Goal: Task Accomplishment & Management: Complete application form

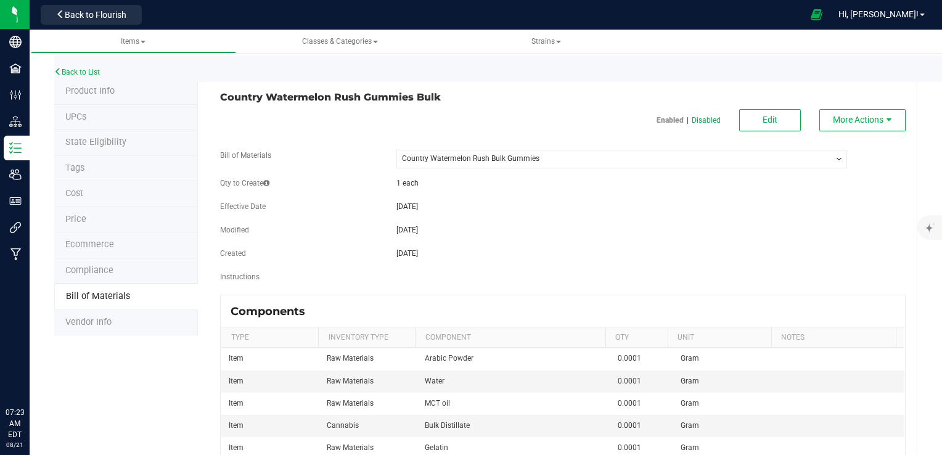
select select "13"
click at [104, 19] on span "Back to Flourish" at bounding box center [96, 15] width 62 height 10
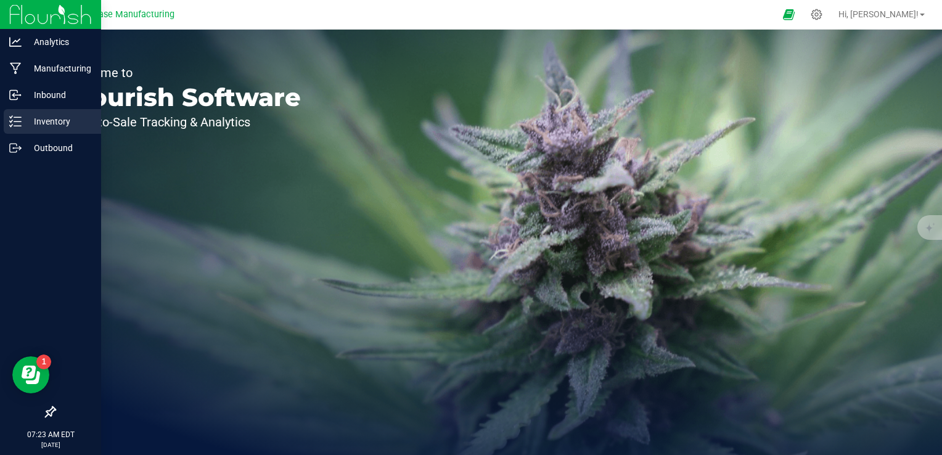
click at [19, 121] on icon at bounding box center [15, 121] width 12 height 12
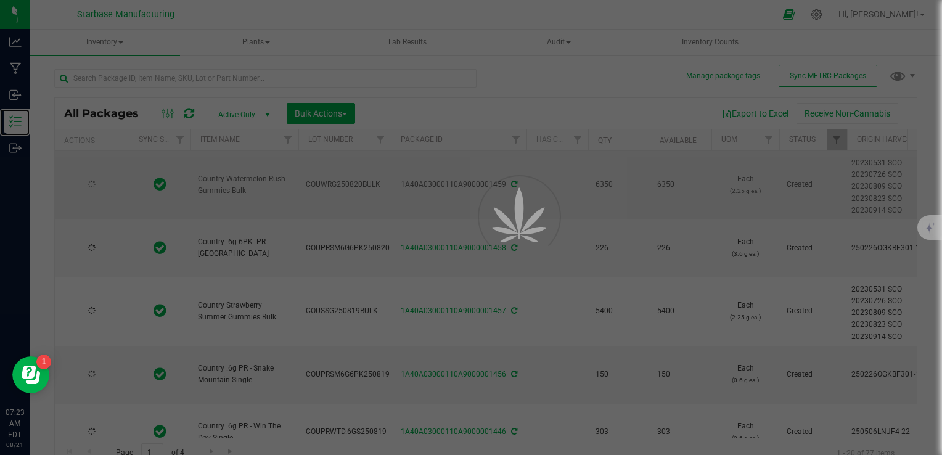
type input "[DATE]"
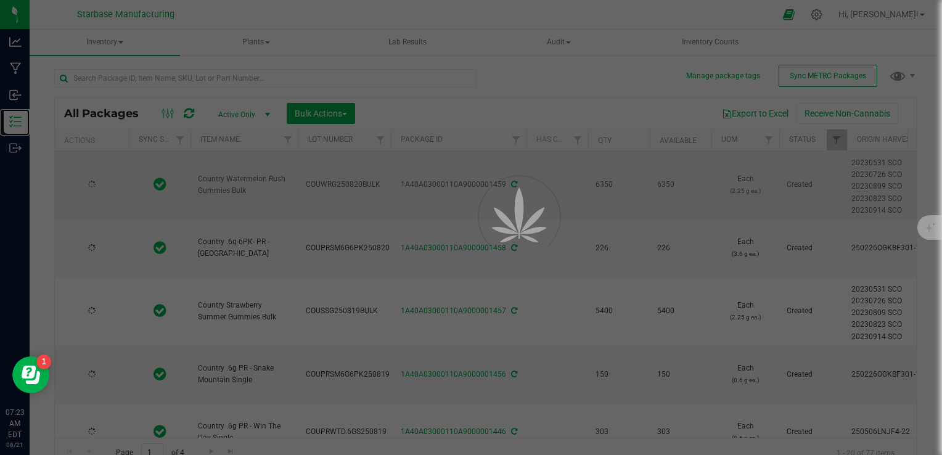
type input "[DATE]"
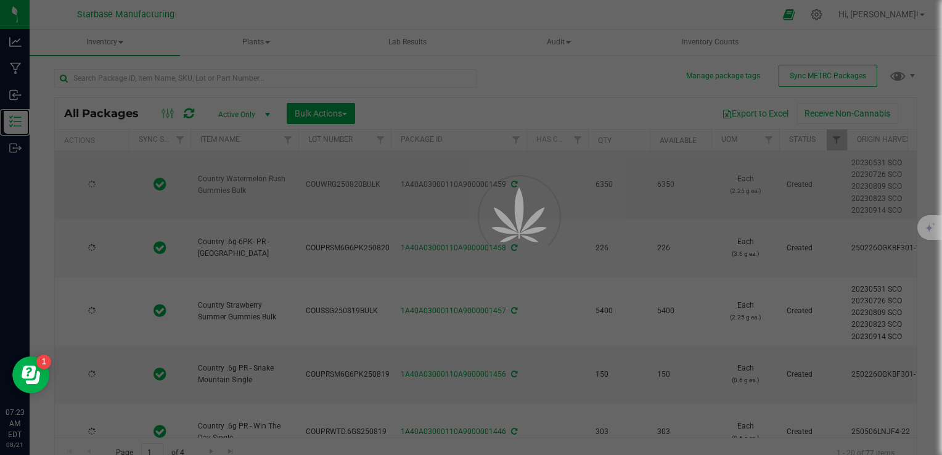
type input "[DATE]"
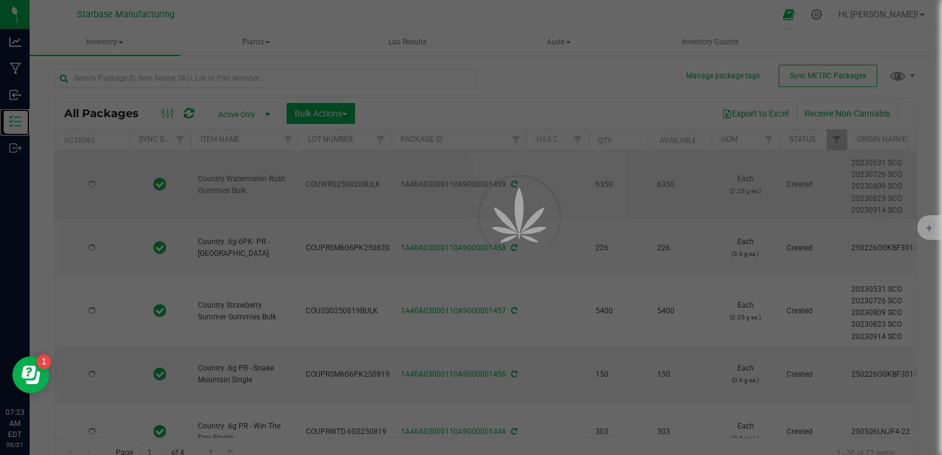
type input "[DATE]"
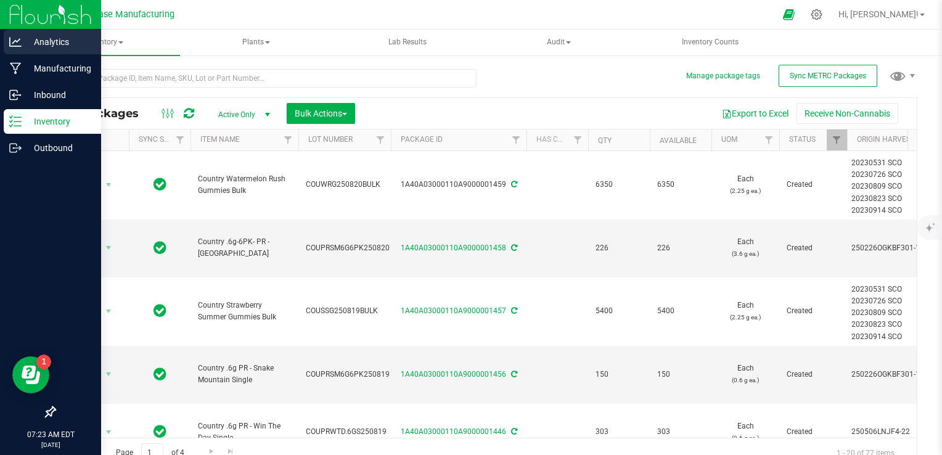
click at [17, 43] on icon at bounding box center [15, 42] width 12 height 12
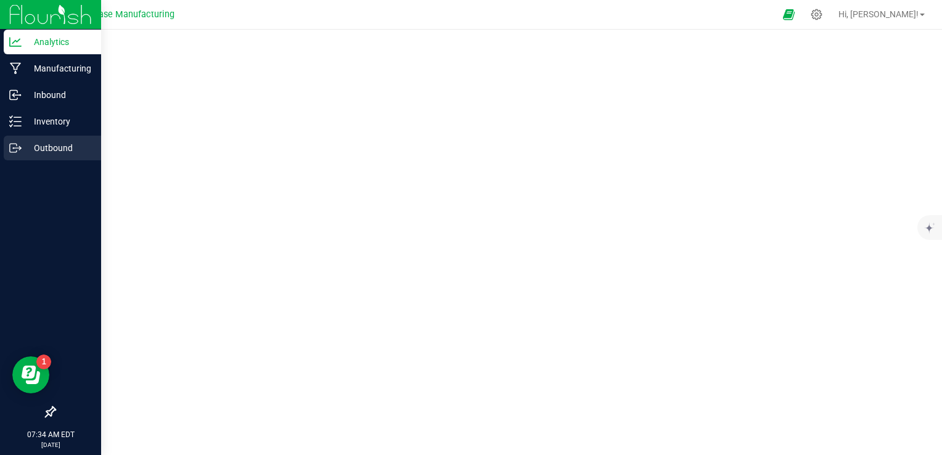
click at [19, 144] on icon at bounding box center [15, 148] width 12 height 12
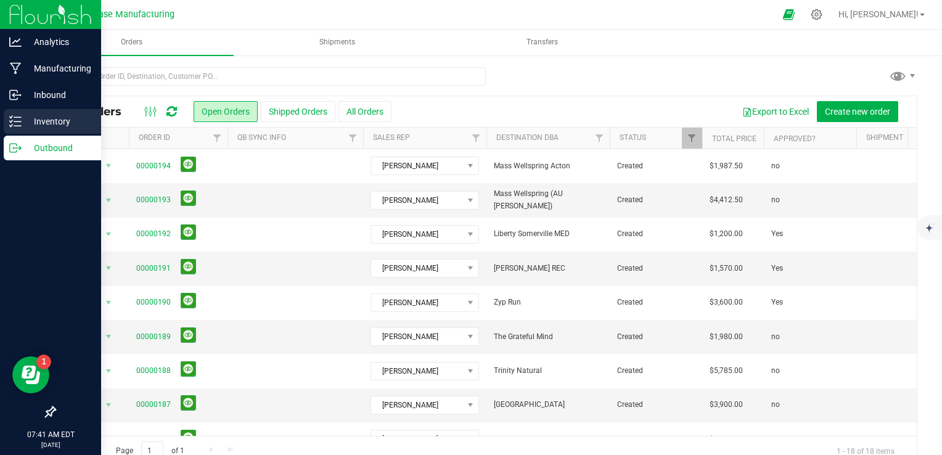
click at [27, 126] on p "Inventory" at bounding box center [59, 121] width 74 height 15
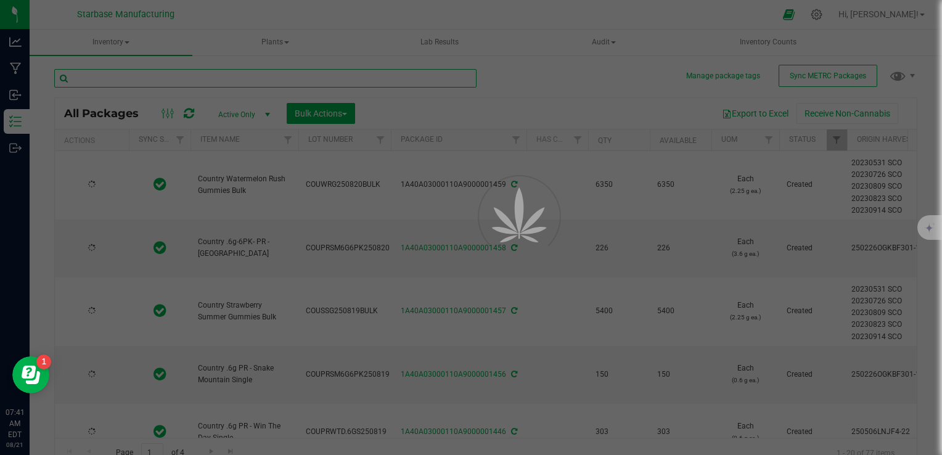
click at [178, 80] on input "text" at bounding box center [265, 78] width 422 height 19
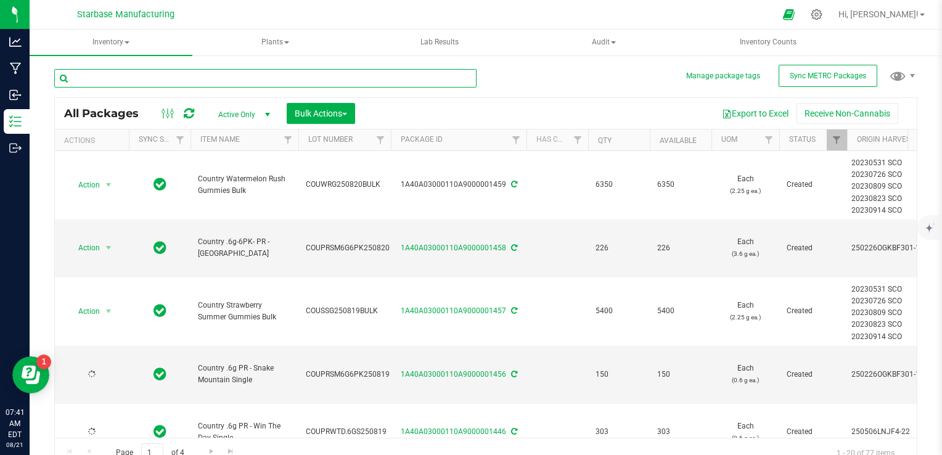
type input "[DATE]"
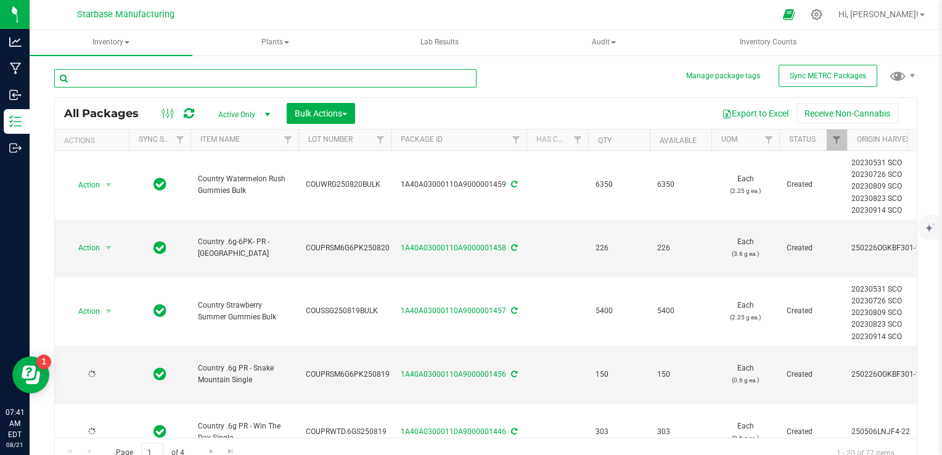
type input "[DATE]"
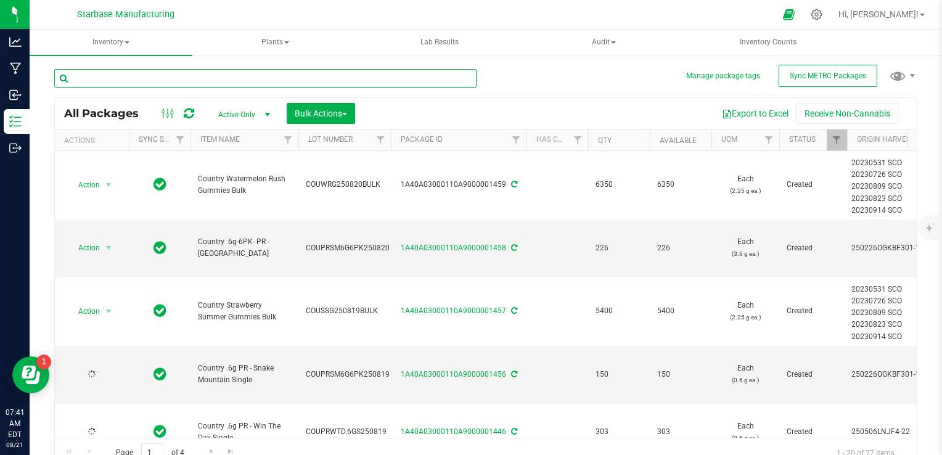
type input "[DATE]"
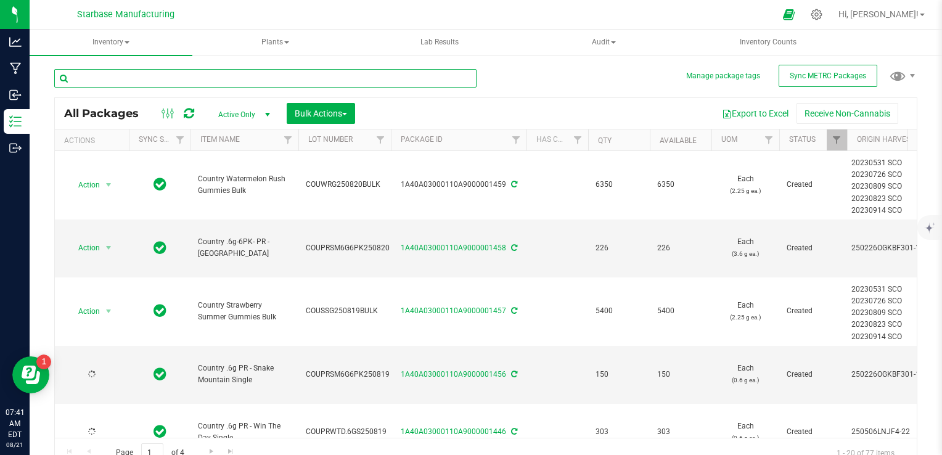
type input "[DATE]"
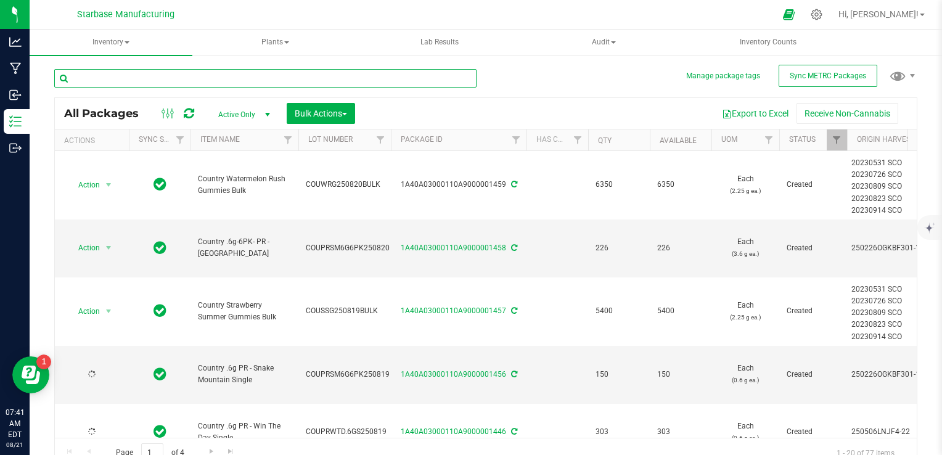
click at [178, 80] on input "text" at bounding box center [265, 78] width 422 height 19
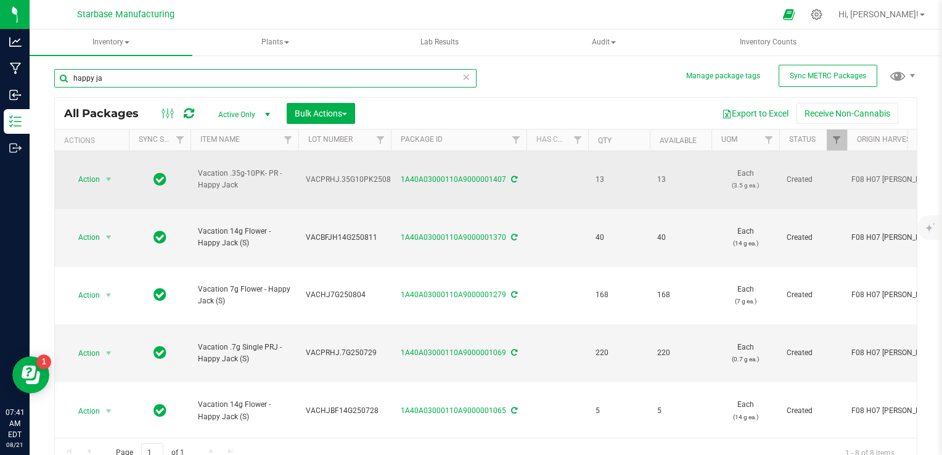
type input "happy ja"
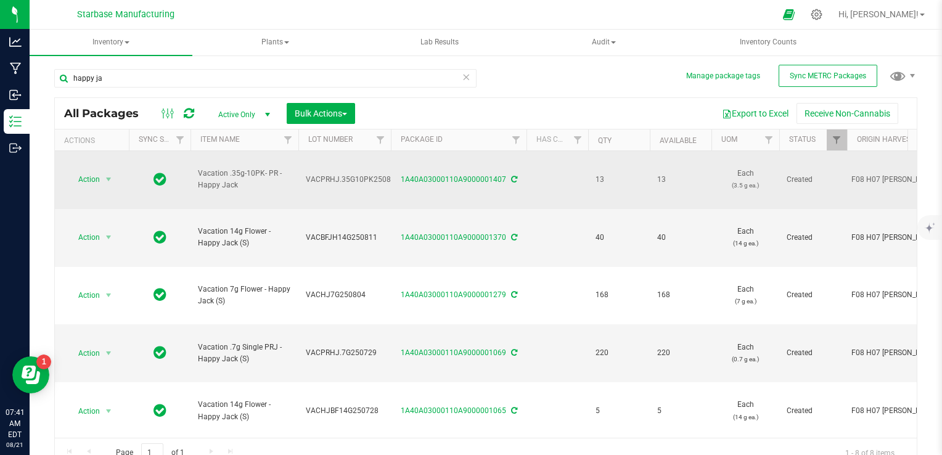
click at [340, 174] on span "VACPRHJ.35G10PK250814" at bounding box center [353, 180] width 94 height 12
click at [340, 170] on input "VACPRHJ.35G10PK250814" at bounding box center [342, 179] width 88 height 19
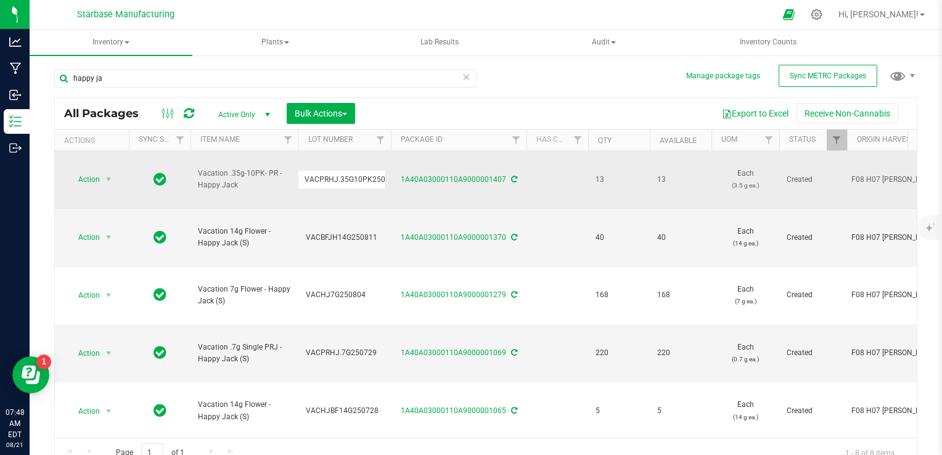
click at [554, 76] on div "happy ja All Packages Active Only Active Only Lab Samples Locked All External I…" at bounding box center [485, 262] width 863 height 411
click at [133, 44] on span "Inventory" at bounding box center [111, 43] width 163 height 26
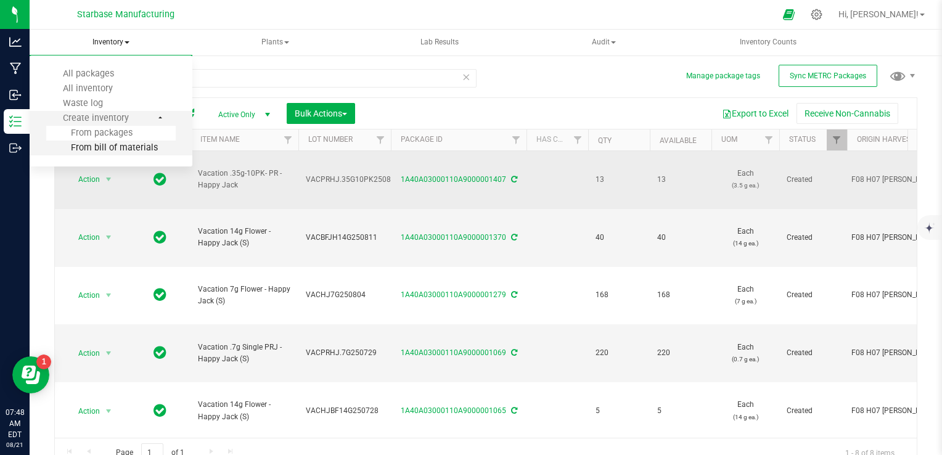
click at [138, 150] on span "From bill of materials" at bounding box center [102, 147] width 112 height 10
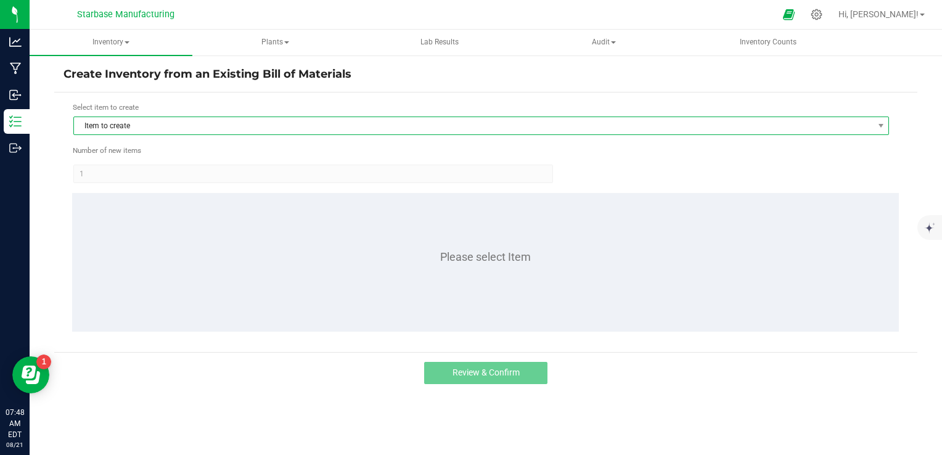
click at [249, 120] on span "Item to create" at bounding box center [473, 125] width 799 height 17
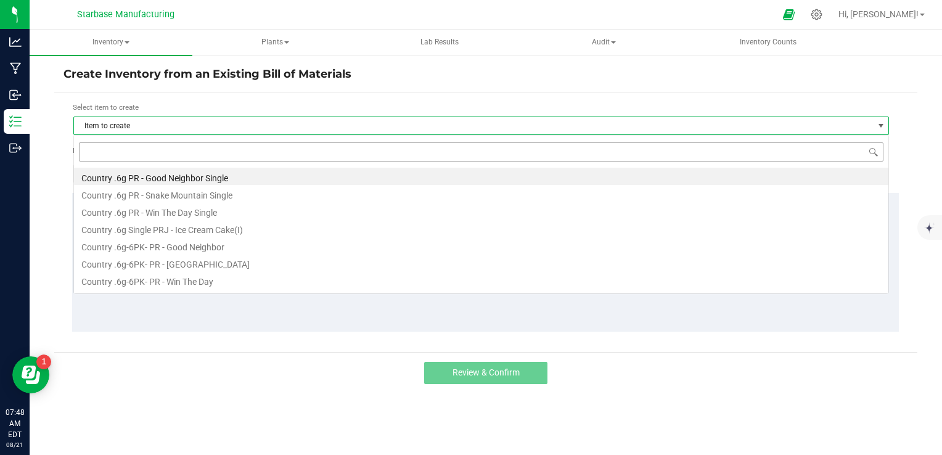
scroll to position [18, 816]
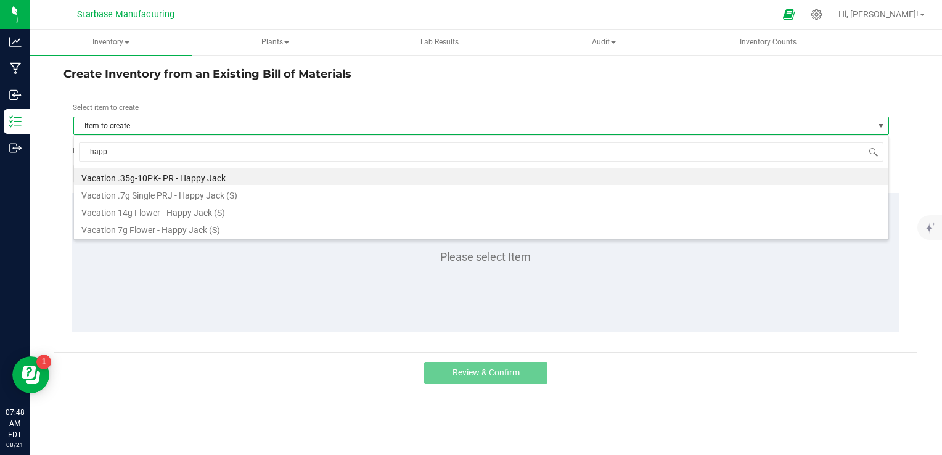
type input "happy"
click at [232, 175] on li "Vacation .35g-10PK- PR - Happy Jack" at bounding box center [481, 176] width 815 height 17
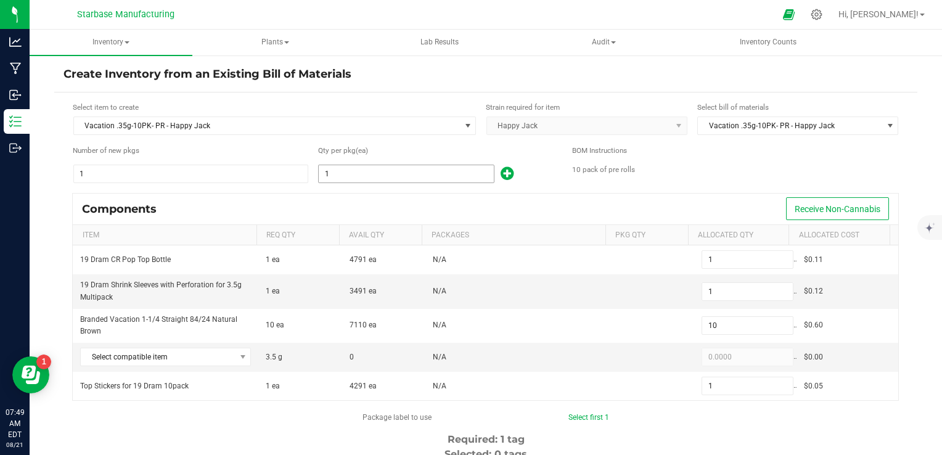
click at [369, 176] on input "1" at bounding box center [406, 173] width 175 height 17
type input "3"
type input "30"
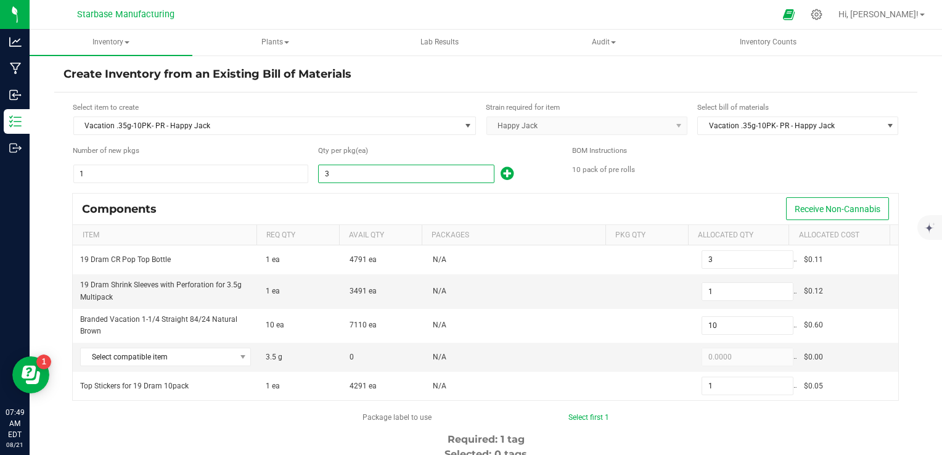
type input "3"
type input "31"
type input "310"
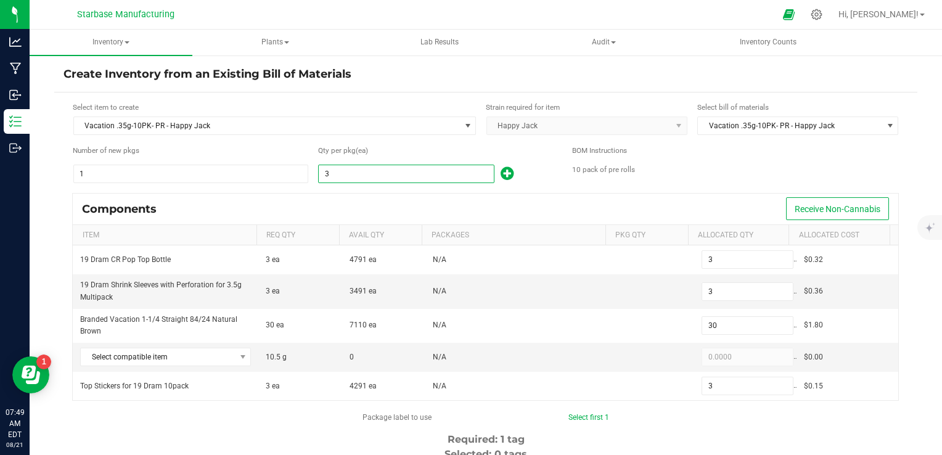
type input "31"
type input "313"
type input "3,130"
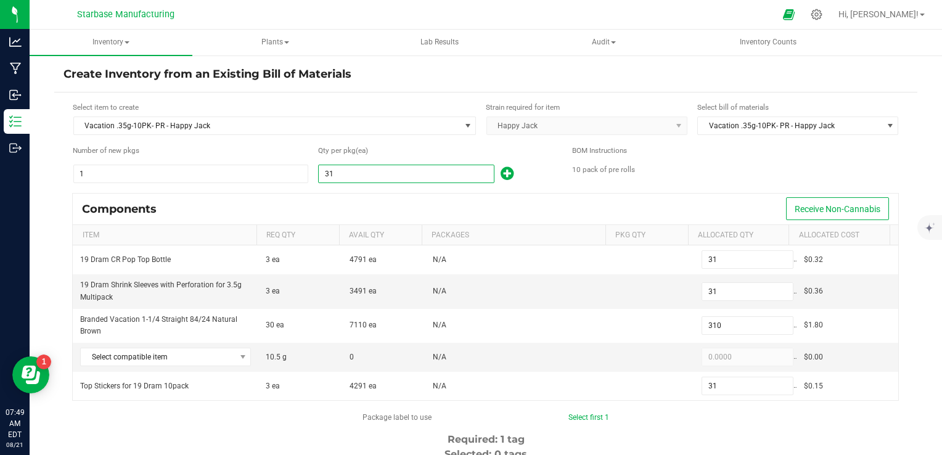
type input "313"
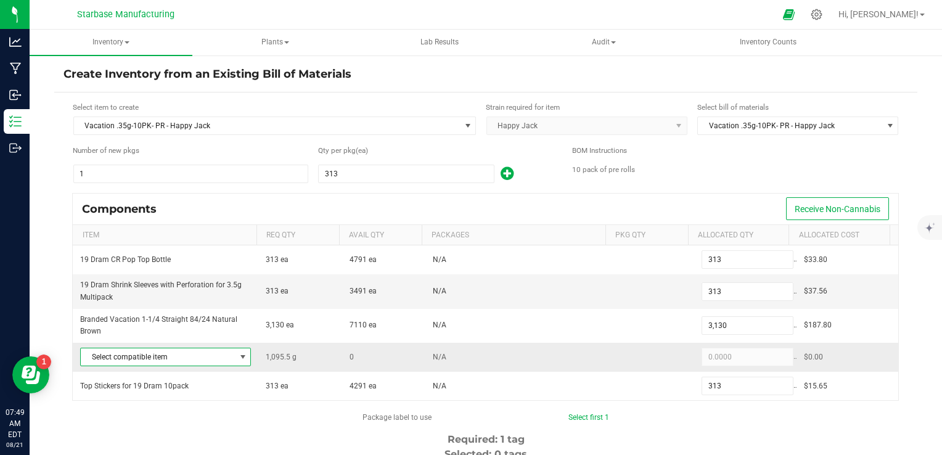
click at [228, 352] on span "Select compatible item" at bounding box center [158, 356] width 154 height 17
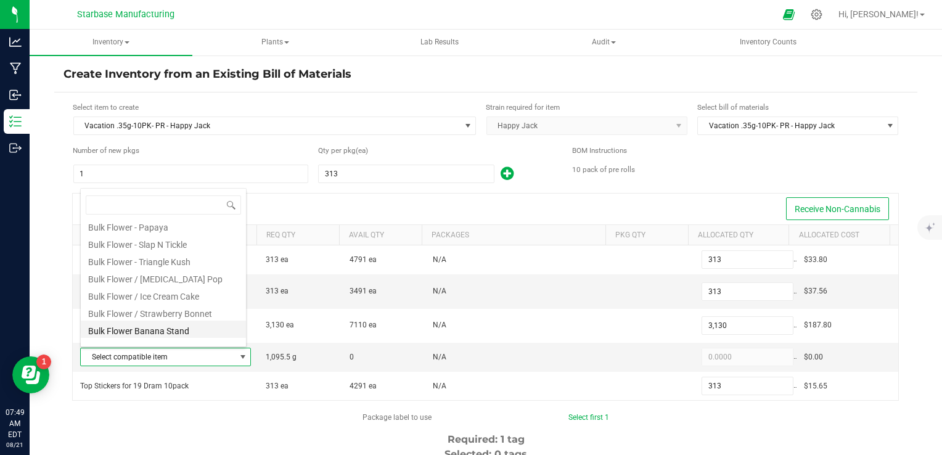
scroll to position [205, 0]
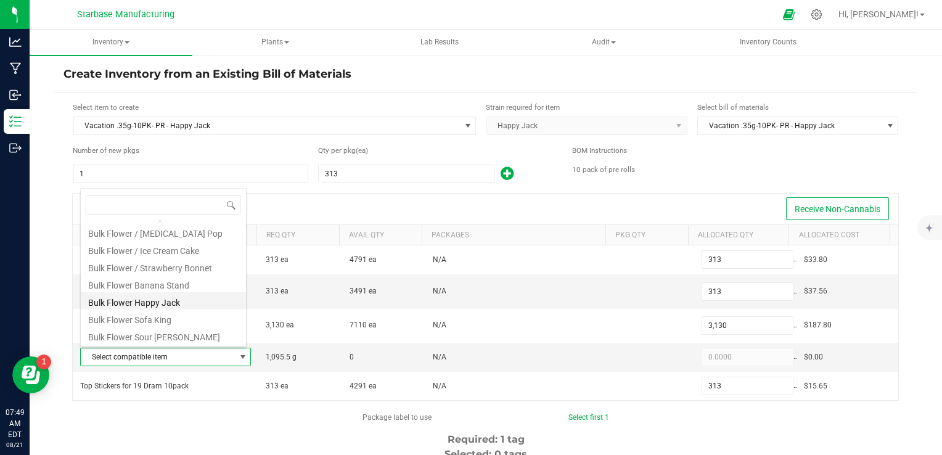
click at [178, 299] on li "Bulk Flower Happy Jack" at bounding box center [163, 300] width 165 height 17
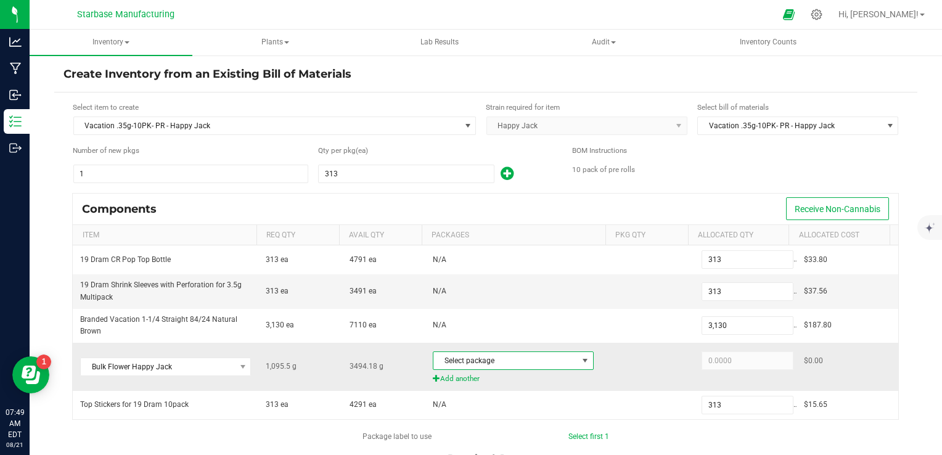
click at [521, 356] on span "Select package" at bounding box center [506, 360] width 144 height 17
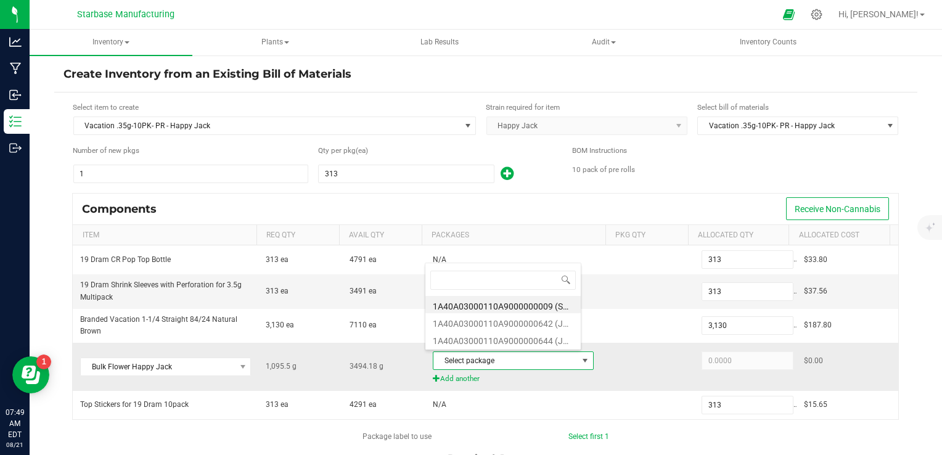
scroll to position [18, 156]
click at [521, 342] on li "1A40A03000110A9000000644 (JH250627)" at bounding box center [503, 339] width 155 height 17
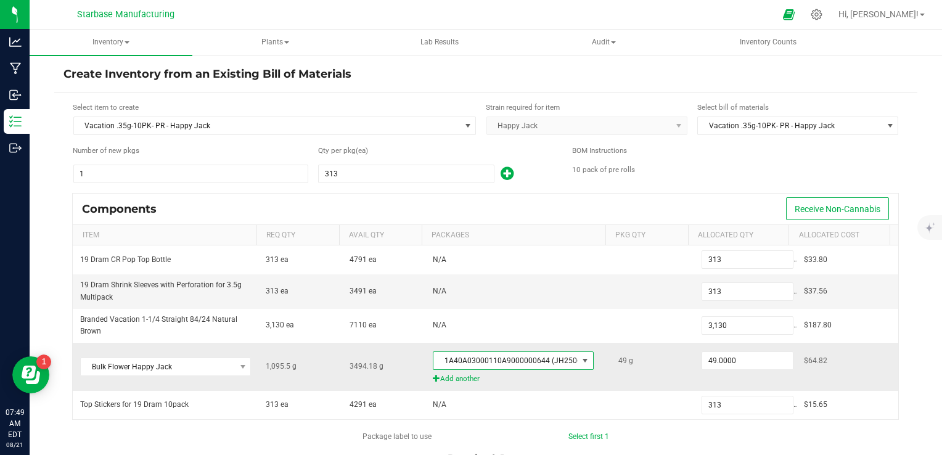
click at [554, 361] on span "1A40A03000110A9000000644 (JH250627)" at bounding box center [506, 360] width 144 height 17
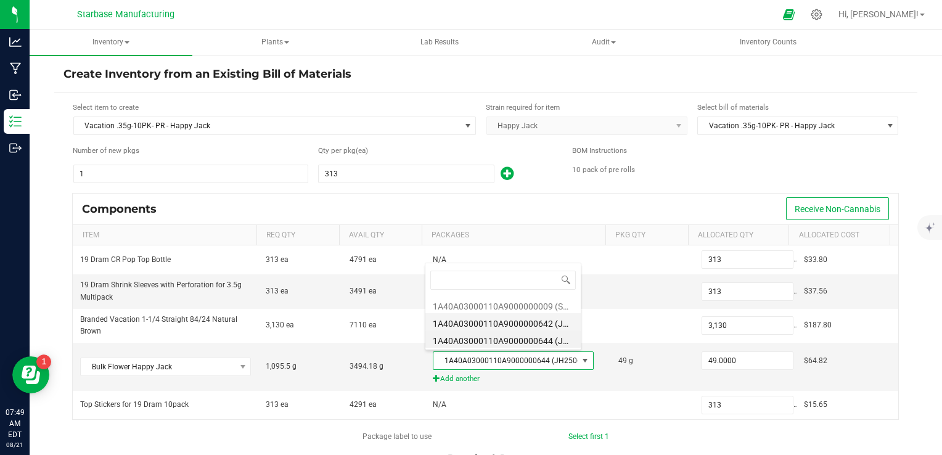
click at [534, 324] on li "1A40A03000110A9000000642 (JH250627)" at bounding box center [503, 321] width 155 height 17
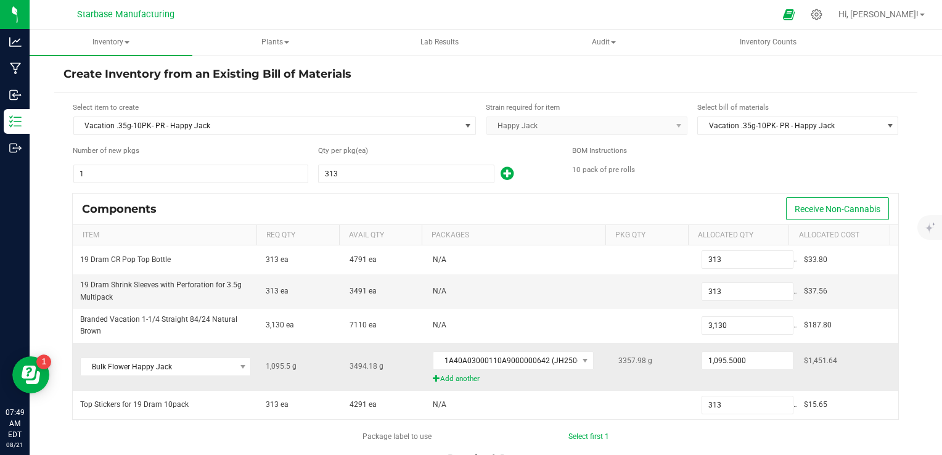
click at [725, 381] on div at bounding box center [745, 379] width 87 height 12
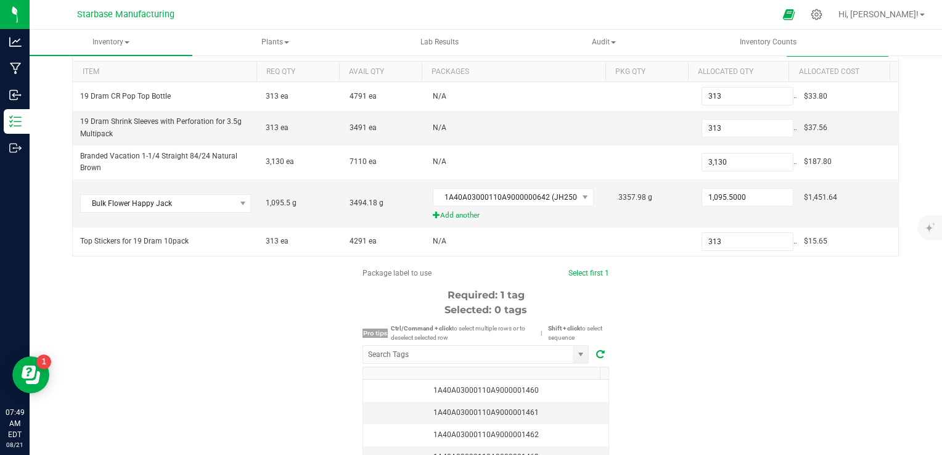
scroll to position [185, 0]
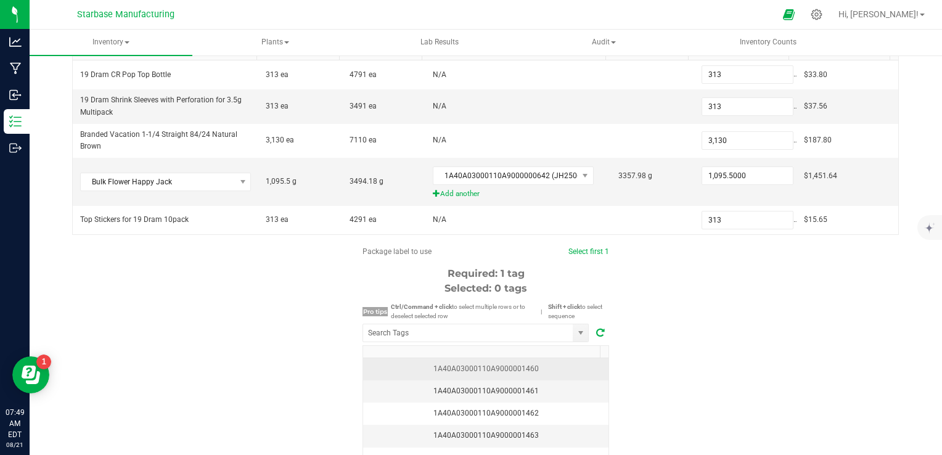
click at [512, 358] on td "1A40A03000110A9000001460" at bounding box center [485, 369] width 245 height 22
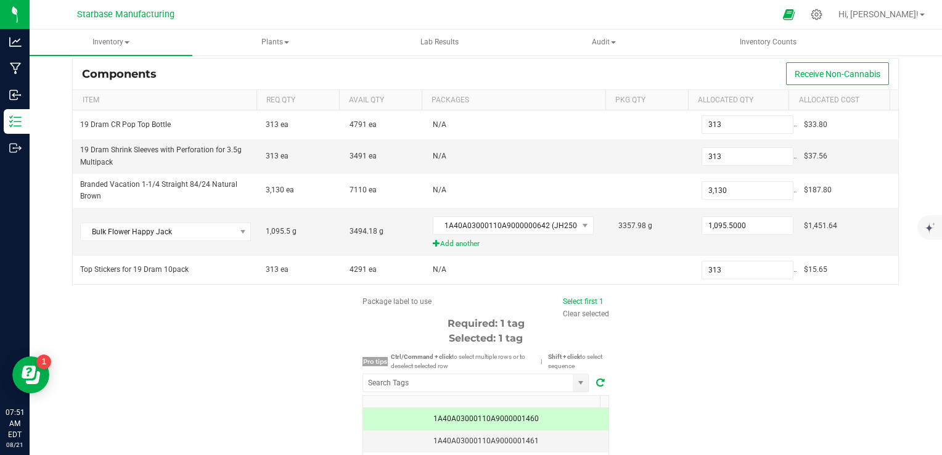
scroll to position [73, 0]
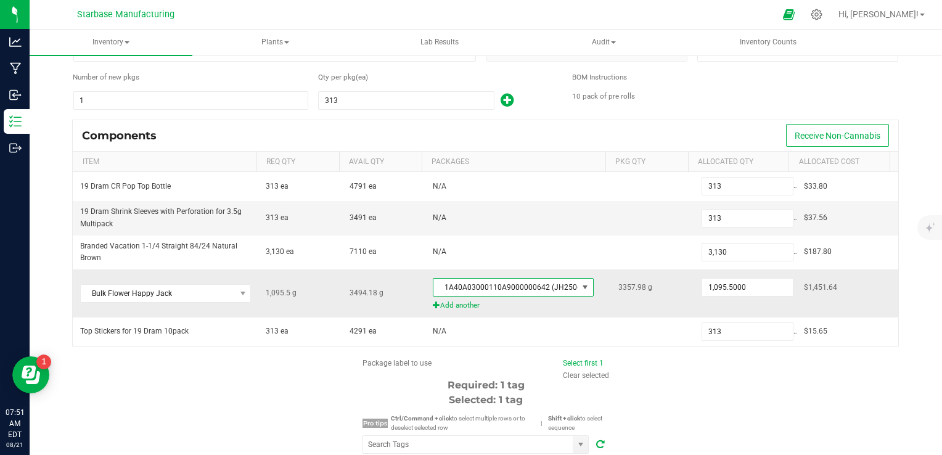
click at [557, 282] on span "1A40A03000110A9000000642 (JH250627)" at bounding box center [506, 287] width 144 height 17
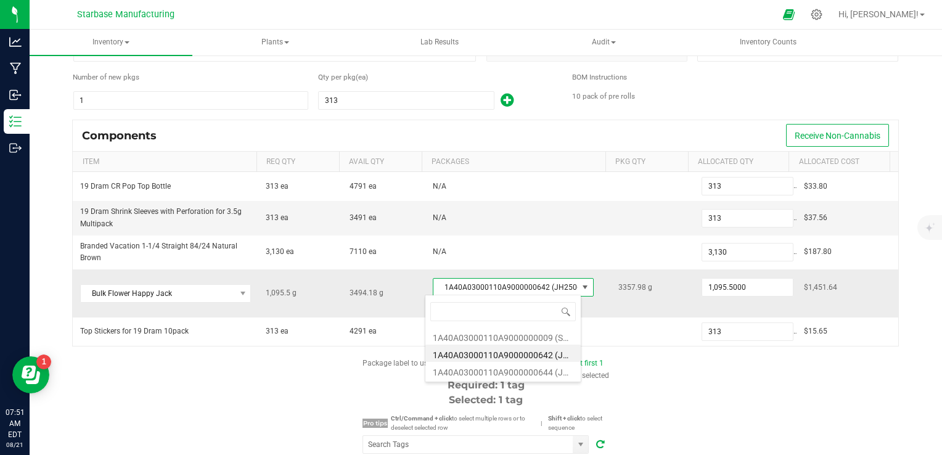
scroll to position [18, 156]
click at [547, 337] on li "1A40A03000110A9000000009 (SBHJBF250210)" at bounding box center [503, 336] width 155 height 17
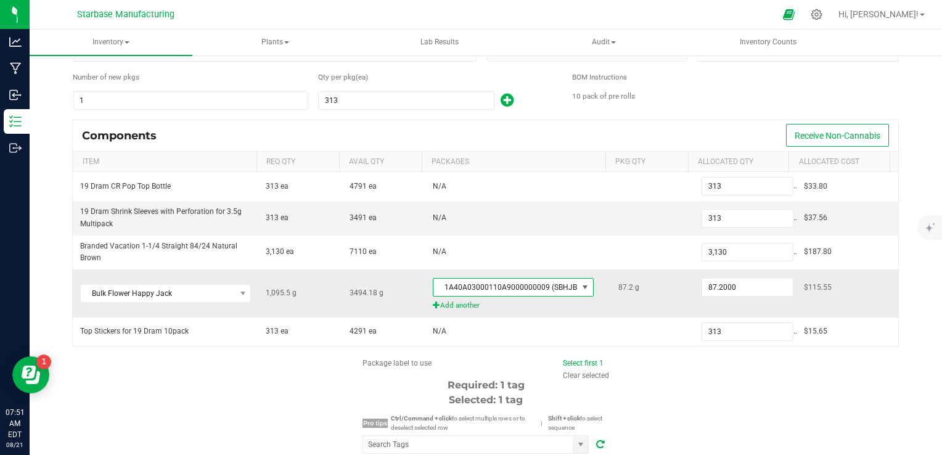
click at [543, 279] on span "1A40A03000110A9000000009 (SBHJBF250210)" at bounding box center [506, 287] width 144 height 17
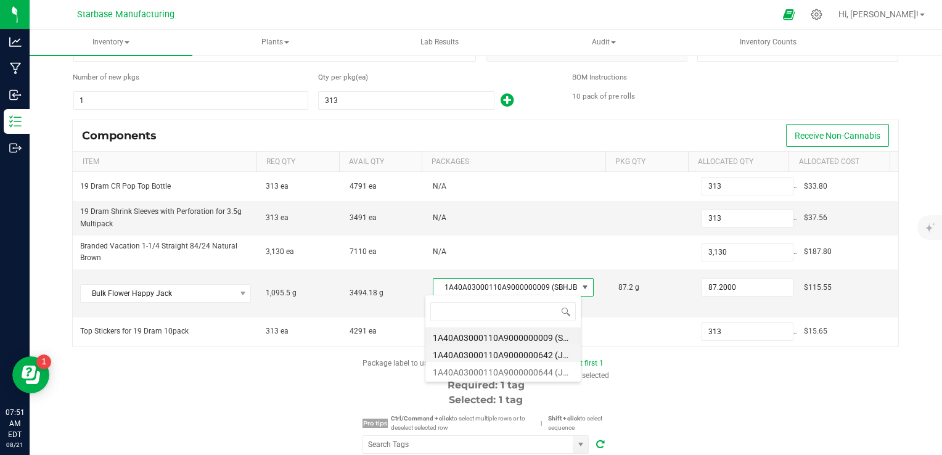
click at [539, 352] on li "1A40A03000110A9000000642 (JH250627)" at bounding box center [503, 353] width 155 height 17
type input "1,095.5000"
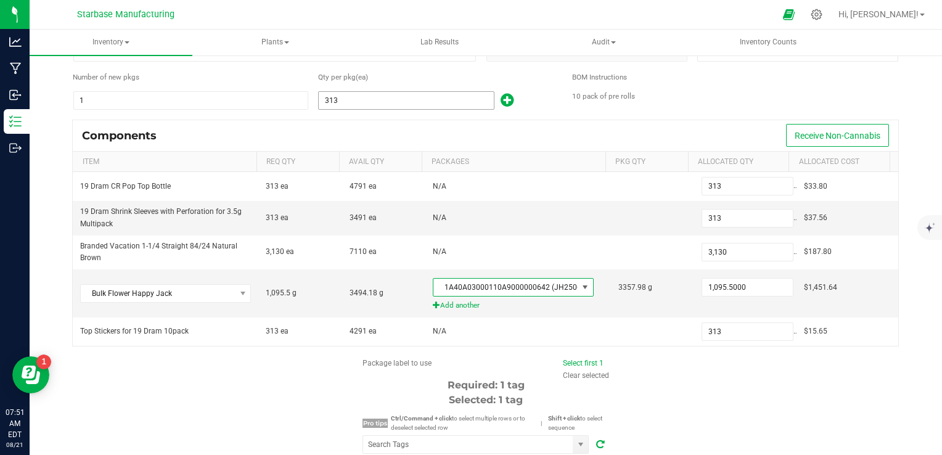
click at [451, 104] on input "313" at bounding box center [406, 100] width 175 height 17
type input "3"
type input "30"
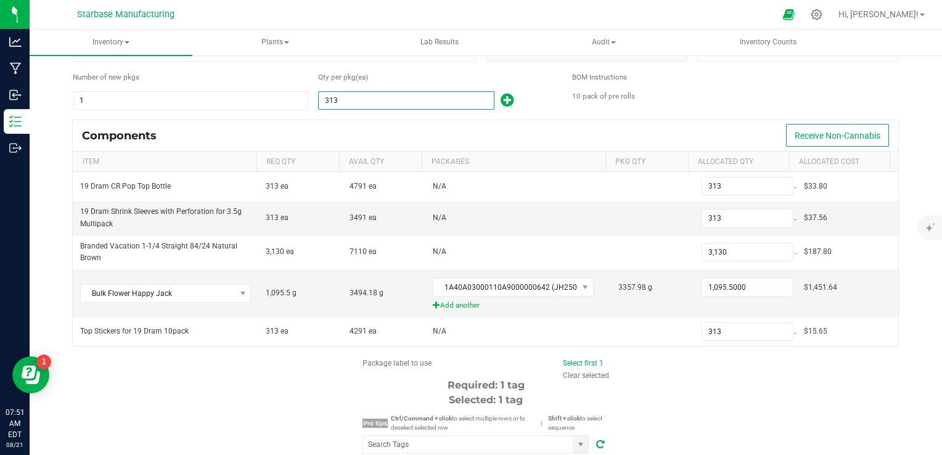
type input "3"
type input "31"
type input "310"
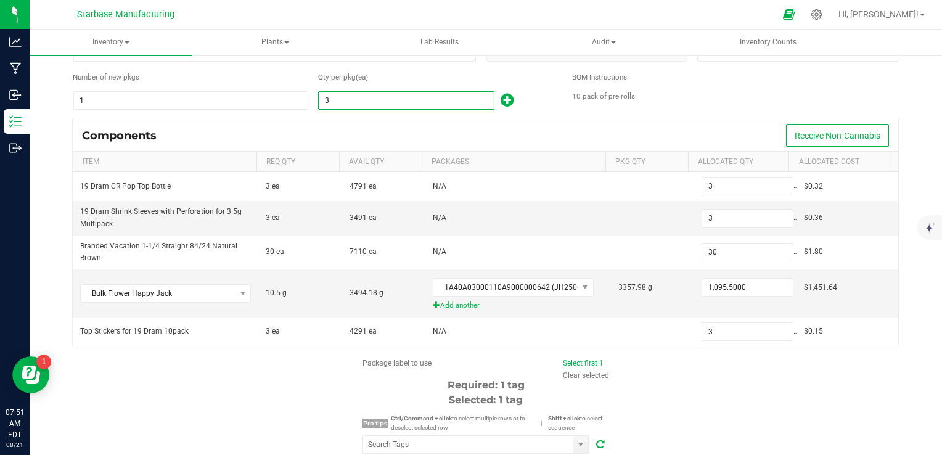
type input "31"
type input "313"
type input "3,130"
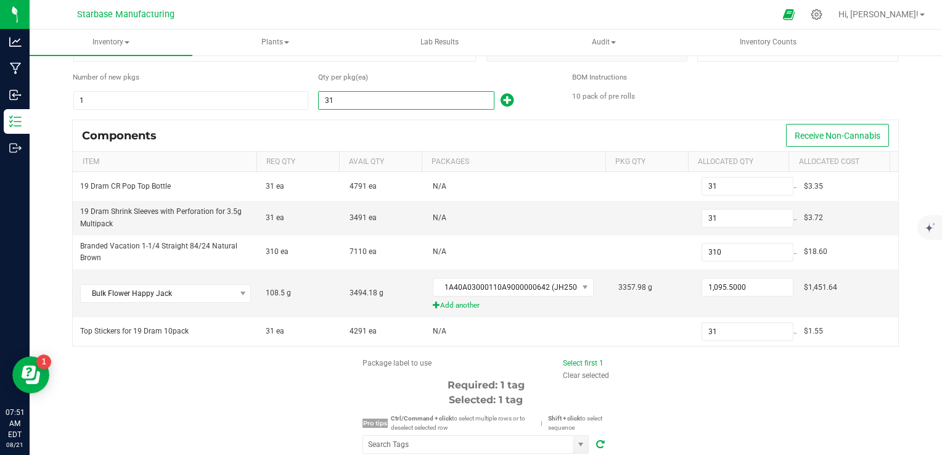
type input "313"
click at [456, 127] on div "Components Receive Non-Cannabis" at bounding box center [486, 135] width 826 height 31
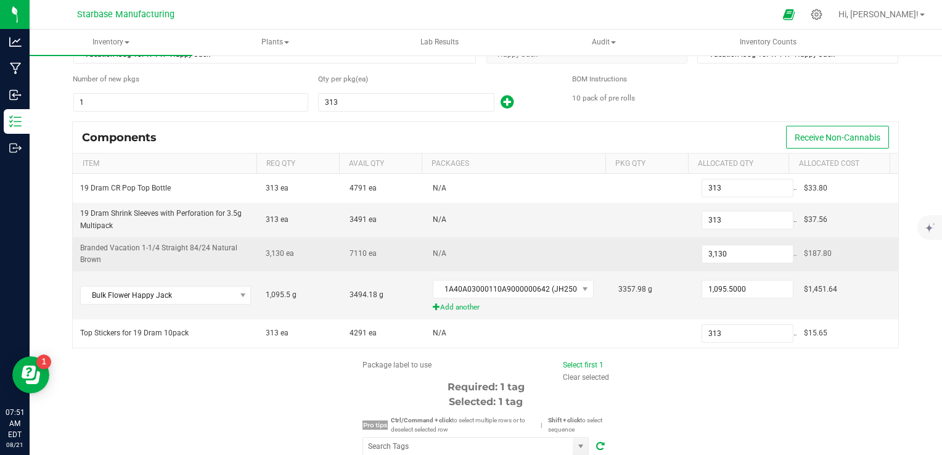
scroll to position [0, 0]
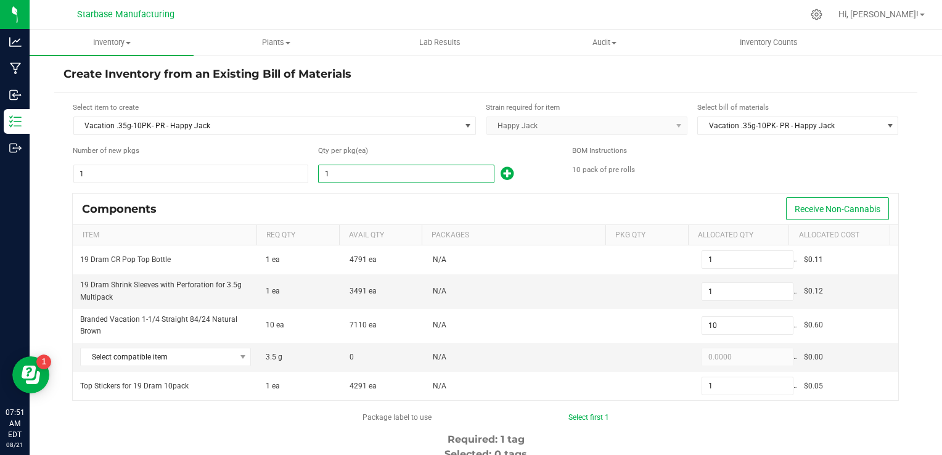
click at [345, 179] on input "1" at bounding box center [406, 173] width 175 height 17
type input "3"
type input "30"
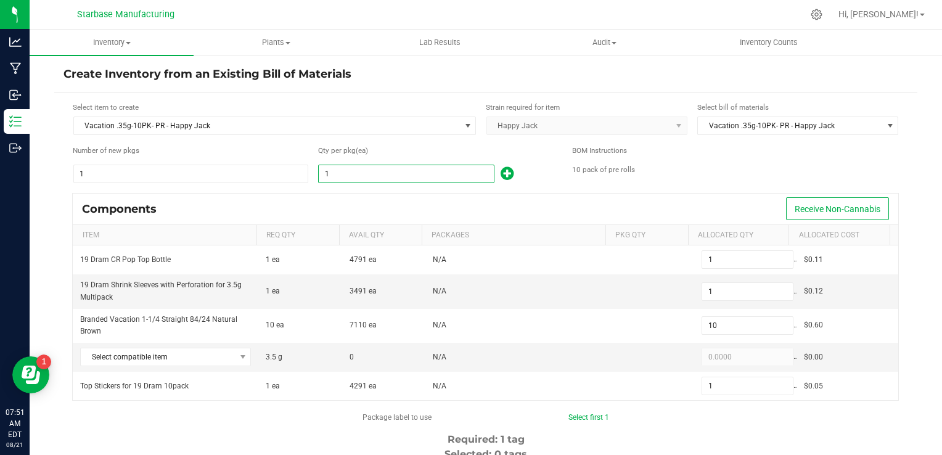
type input "3"
type input "31"
type input "310"
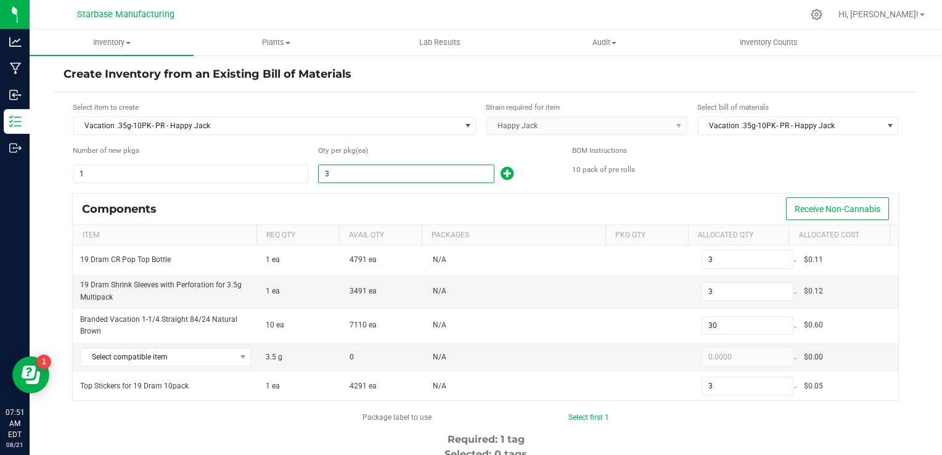
type input "31"
type input "313"
type input "3,130"
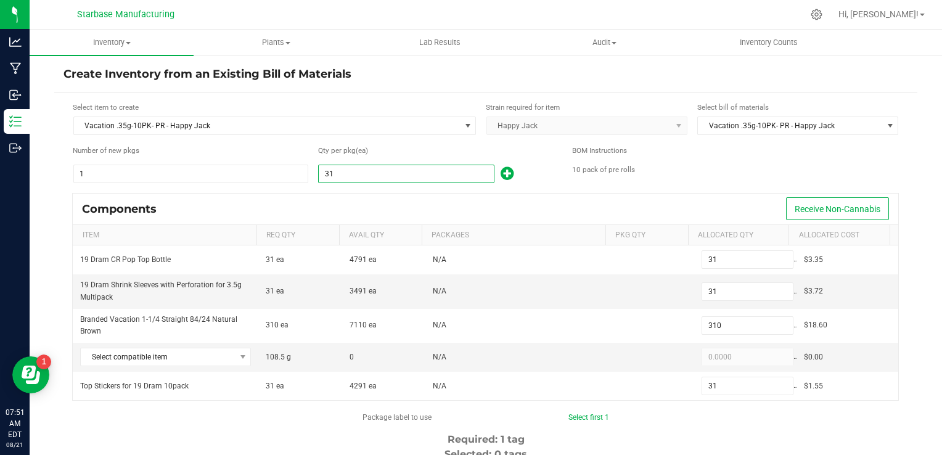
type input "313"
click at [348, 196] on div "Components Receive Non-Cannabis" at bounding box center [486, 209] width 826 height 31
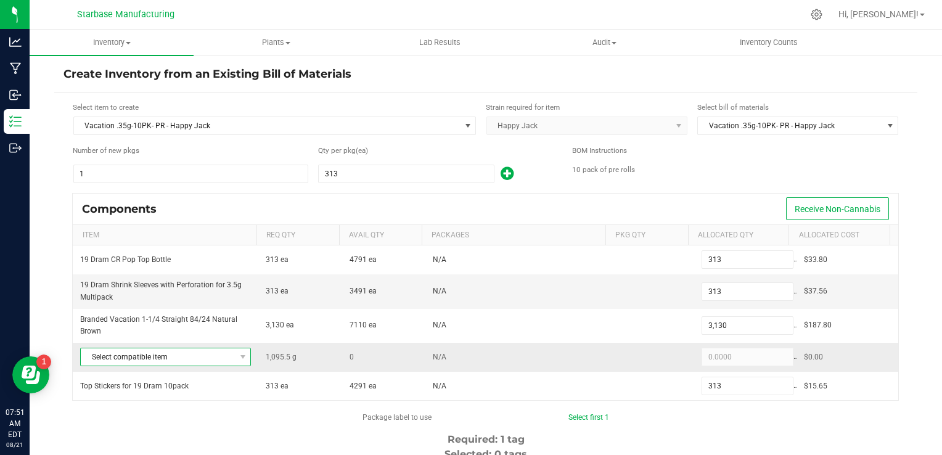
click at [235, 359] on span at bounding box center [242, 356] width 15 height 17
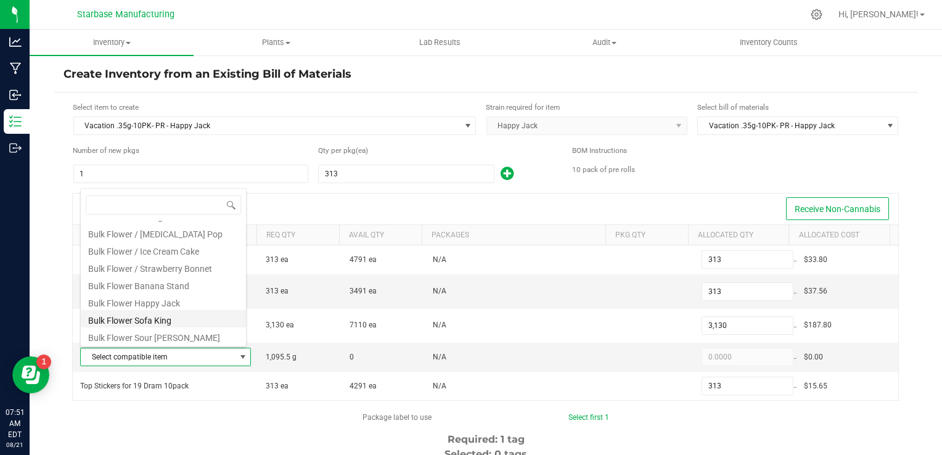
scroll to position [205, 0]
click at [185, 304] on li "Bulk Flower Happy Jack" at bounding box center [163, 300] width 165 height 17
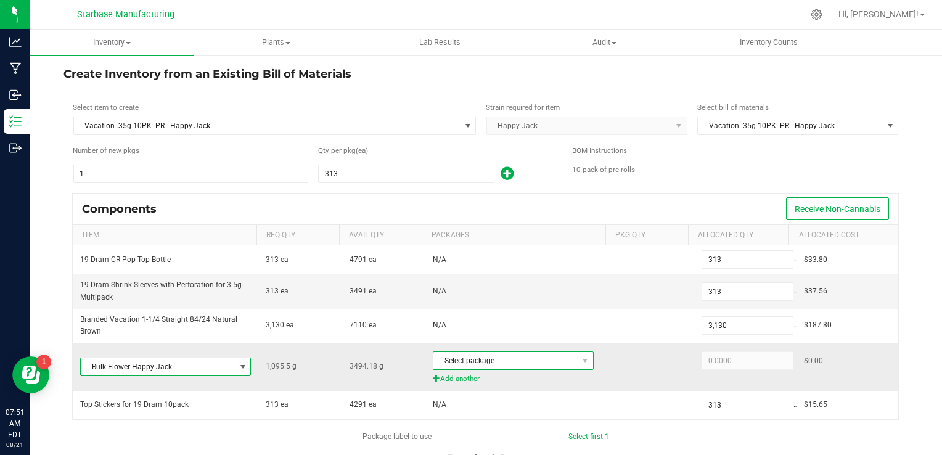
click at [476, 360] on span "Select package" at bounding box center [506, 360] width 144 height 17
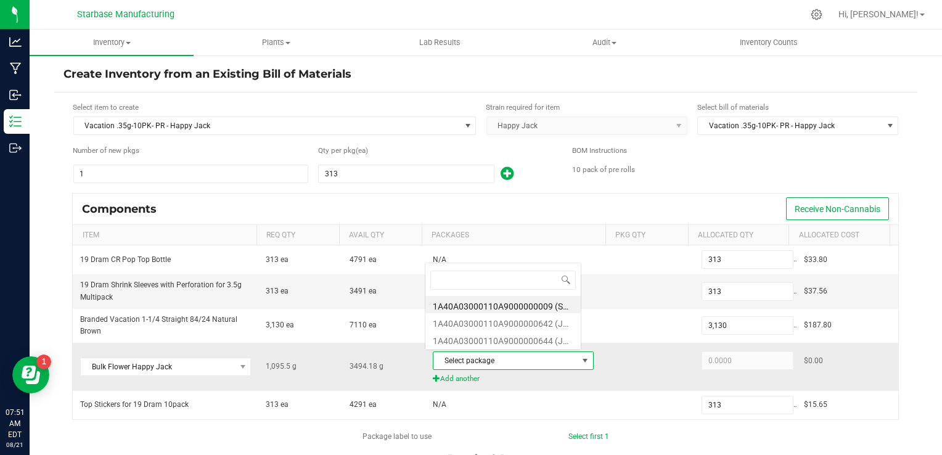
scroll to position [18, 156]
click at [480, 322] on li "1A40A03000110A9000000642 (JH250627)" at bounding box center [503, 321] width 155 height 17
type input "1,095.5000"
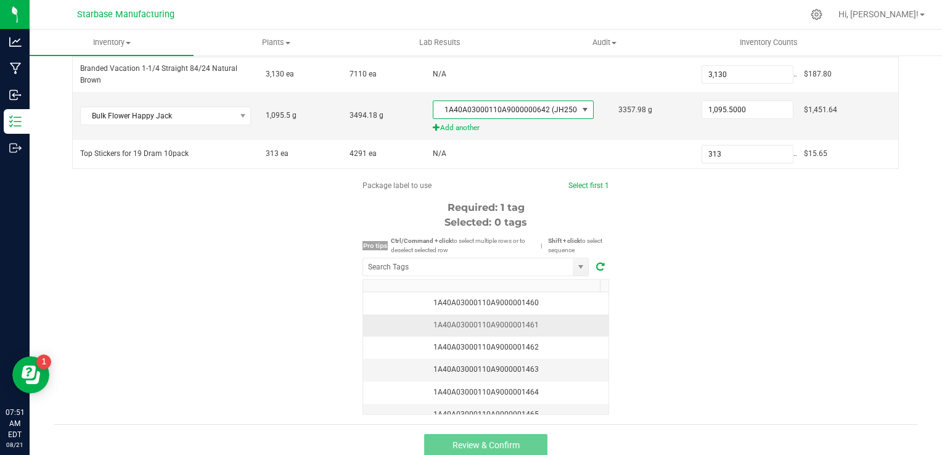
scroll to position [258, 0]
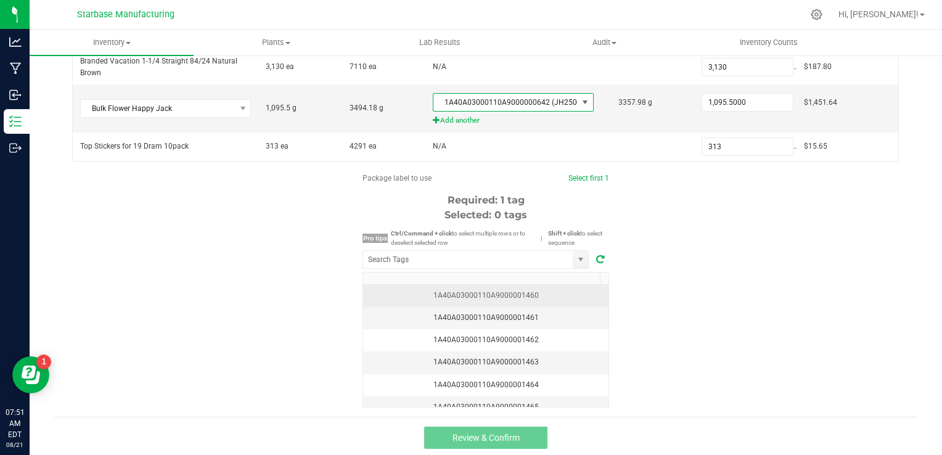
click at [553, 295] on div "1A40A03000110A9000001460" at bounding box center [486, 296] width 231 height 12
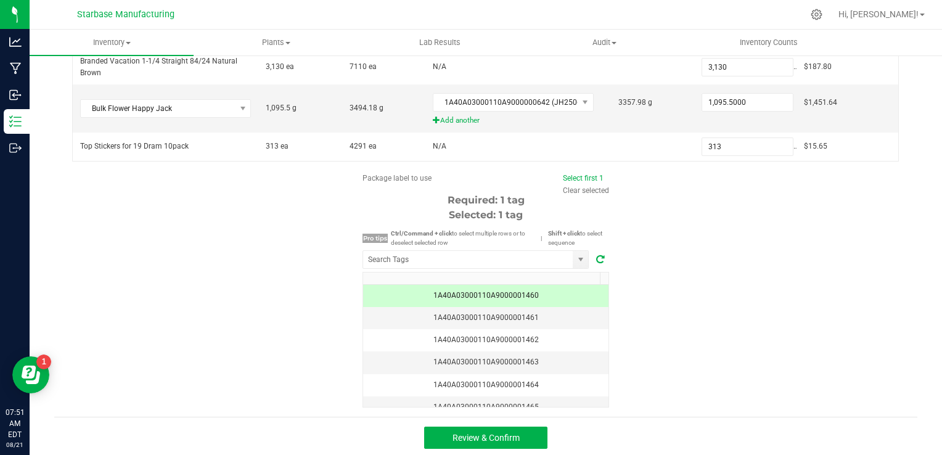
click at [730, 311] on div "Package label to use Select first 1 Clear selected Required: 1 tag Selected: 1 …" at bounding box center [485, 290] width 863 height 235
click at [521, 433] on button "Review & Confirm" at bounding box center [485, 438] width 123 height 22
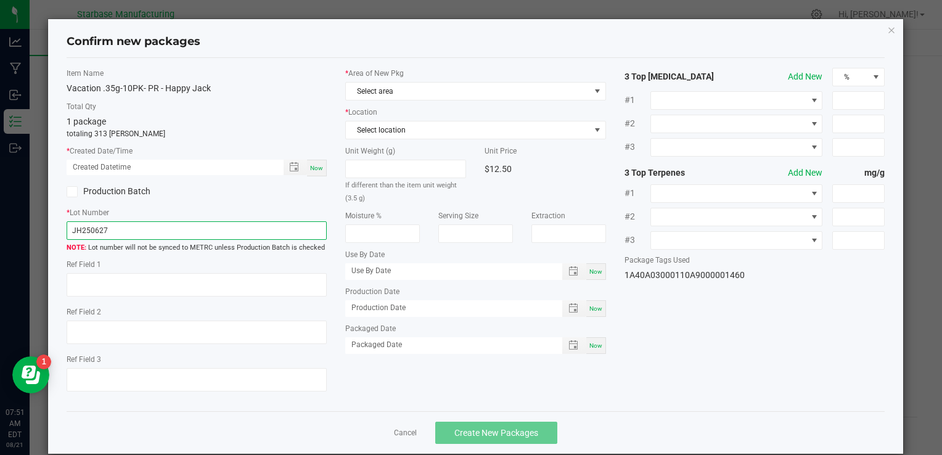
click at [225, 234] on input "JH250627" at bounding box center [197, 230] width 260 height 19
click at [93, 226] on input "JH250627" at bounding box center [197, 230] width 260 height 19
click at [92, 228] on input "JH250627" at bounding box center [197, 230] width 260 height 19
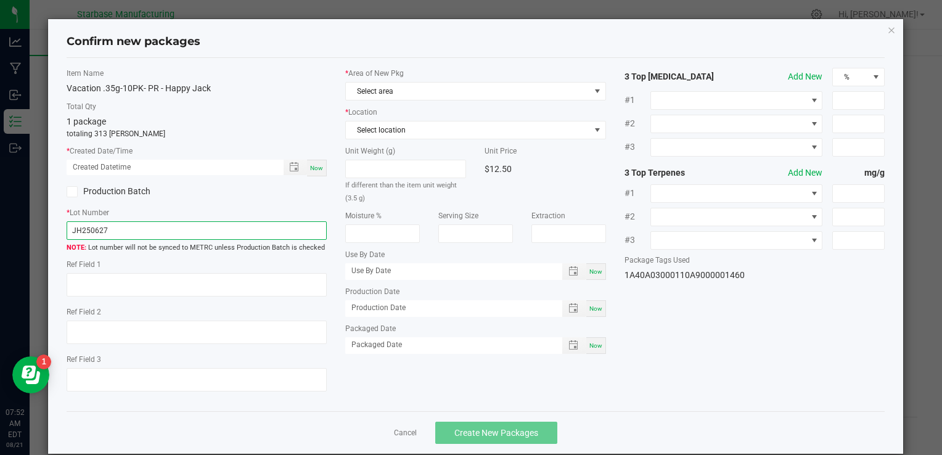
paste input "VACPRHJ.35G10PK250814"
type input "VACPRHJ.35G10PK250821"
click at [228, 207] on label "* Lot Number" at bounding box center [197, 212] width 260 height 11
click at [311, 170] on span "Now" at bounding box center [316, 168] width 13 height 7
type input "08/21/2025 07:52 AM"
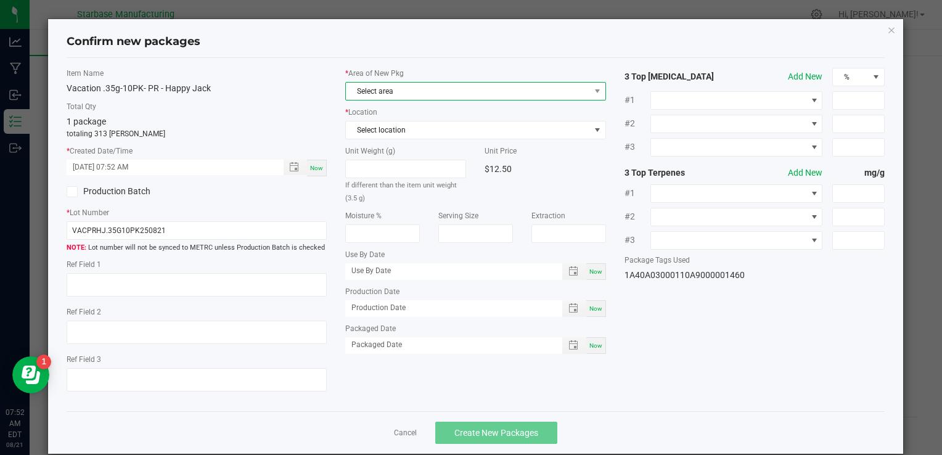
click at [408, 88] on span "Select area" at bounding box center [468, 91] width 244 height 17
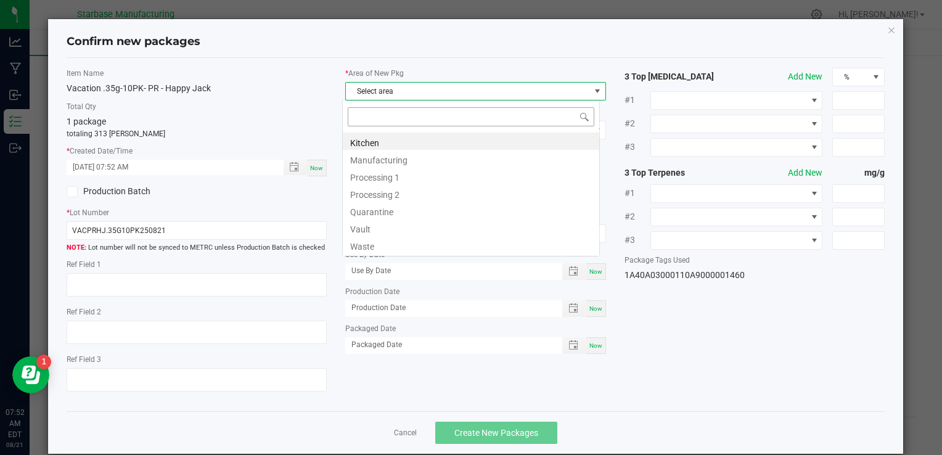
scroll to position [18, 258]
click at [391, 223] on li "Vault" at bounding box center [471, 227] width 257 height 17
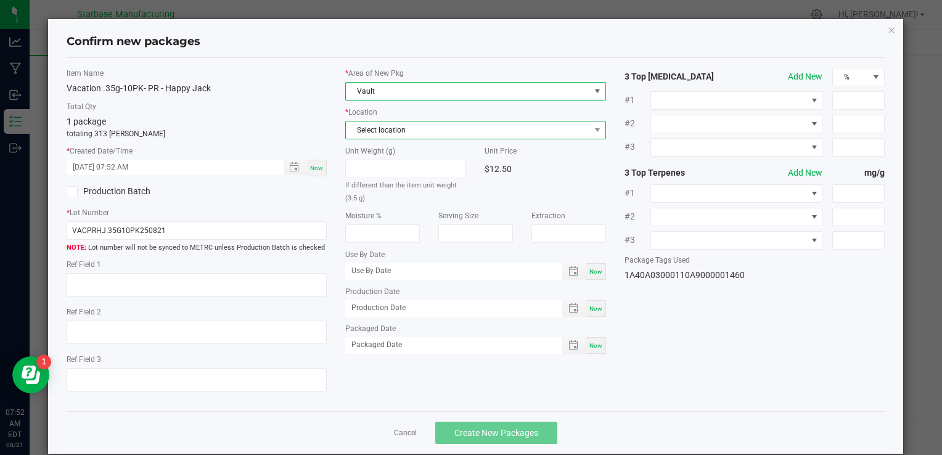
click at [405, 134] on span "Select location" at bounding box center [468, 130] width 244 height 17
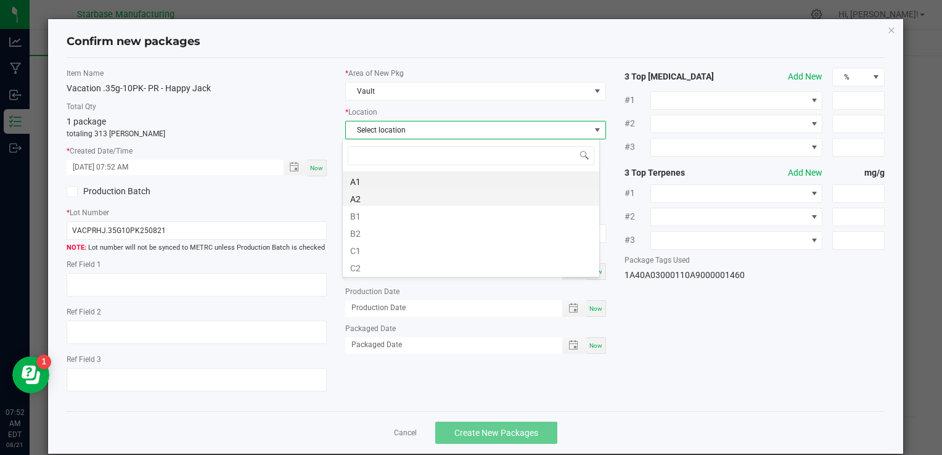
click at [400, 196] on li "A2" at bounding box center [471, 197] width 257 height 17
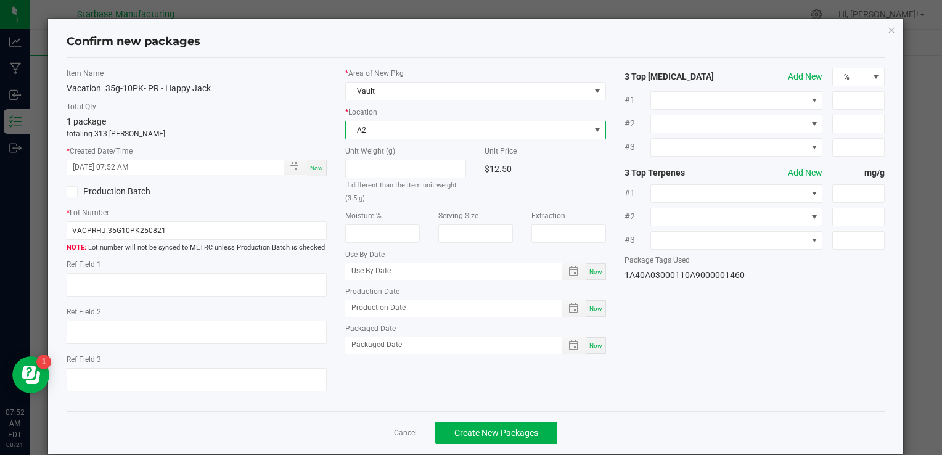
click at [587, 305] on div "Now" at bounding box center [597, 308] width 20 height 17
type input "[DATE]"
click at [590, 344] on span "Now" at bounding box center [596, 345] width 13 height 7
type input "[DATE]"
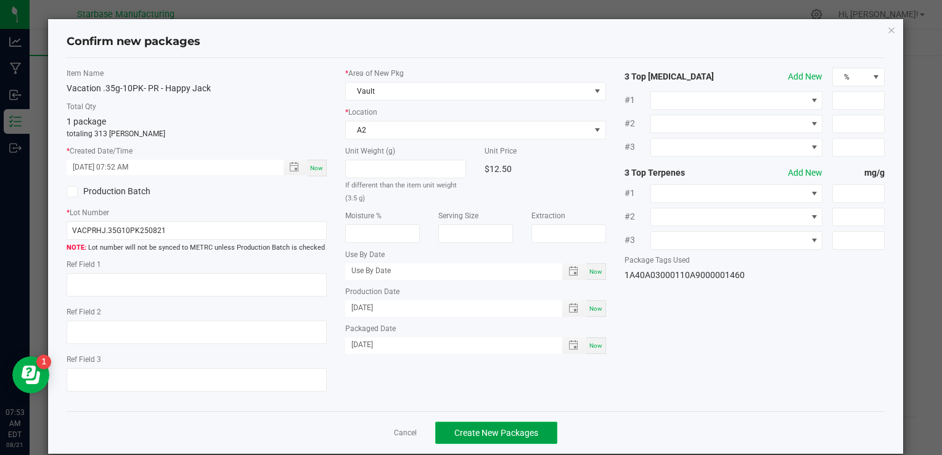
click at [524, 432] on span "Create New Packages" at bounding box center [497, 433] width 84 height 10
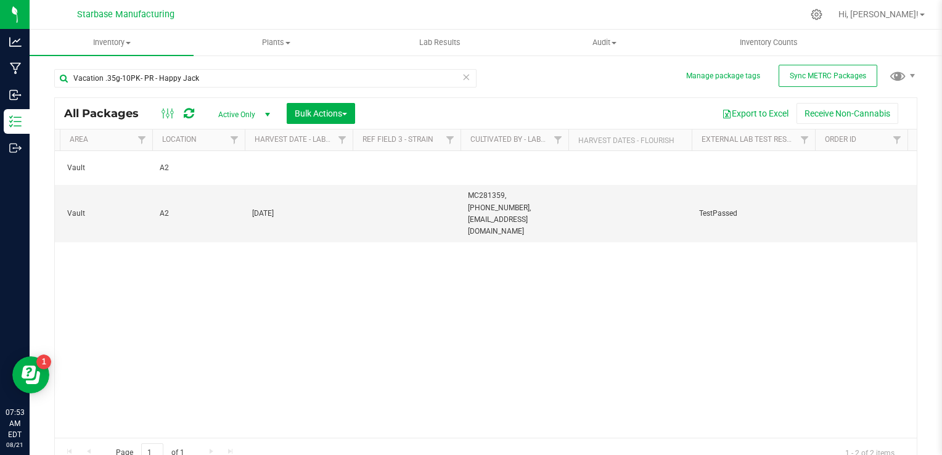
scroll to position [0, 1046]
click at [250, 208] on span "[DATE]" at bounding box center [287, 214] width 93 height 12
click at [249, 204] on input "[DATE]" at bounding box center [285, 213] width 104 height 19
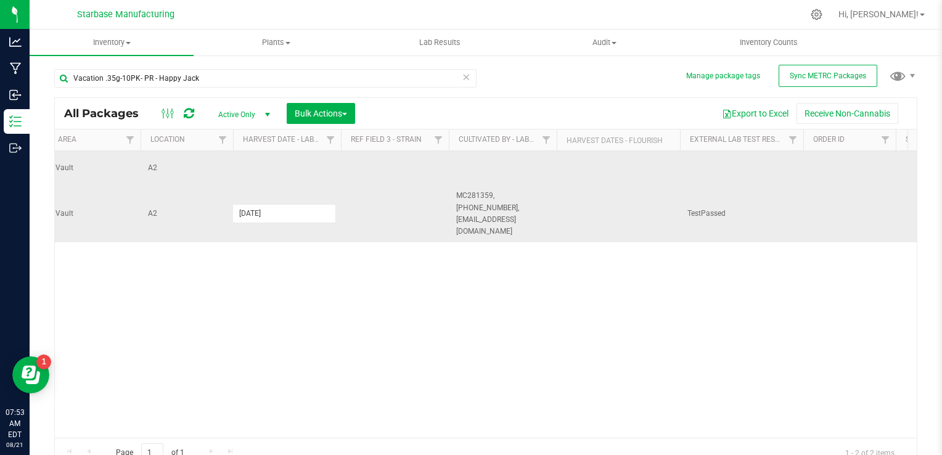
click at [277, 163] on td at bounding box center [287, 168] width 108 height 34
type input "[DATE]"
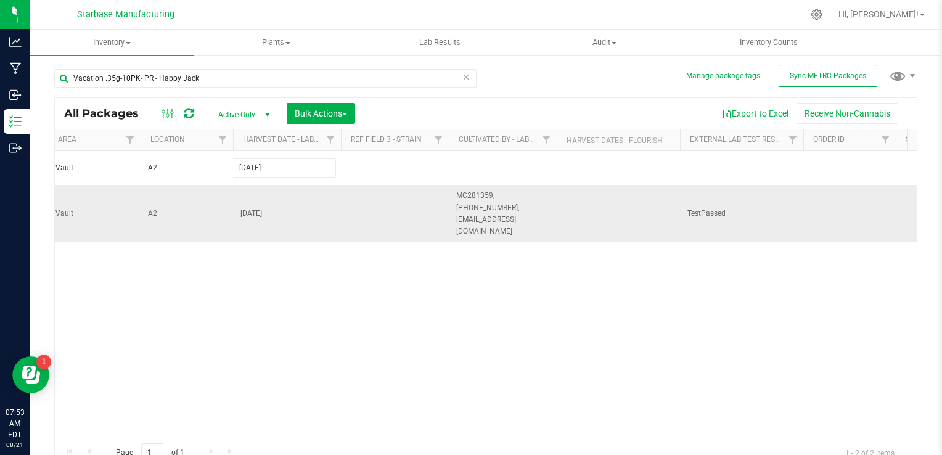
click at [508, 199] on div "All Packages Active Only Active Only Lab Samples Locked All External Internal B…" at bounding box center [485, 282] width 863 height 371
click at [508, 199] on span "MC281359, [PHONE_NUMBER], [EMAIL_ADDRESS][DOMAIN_NAME]" at bounding box center [502, 213] width 93 height 47
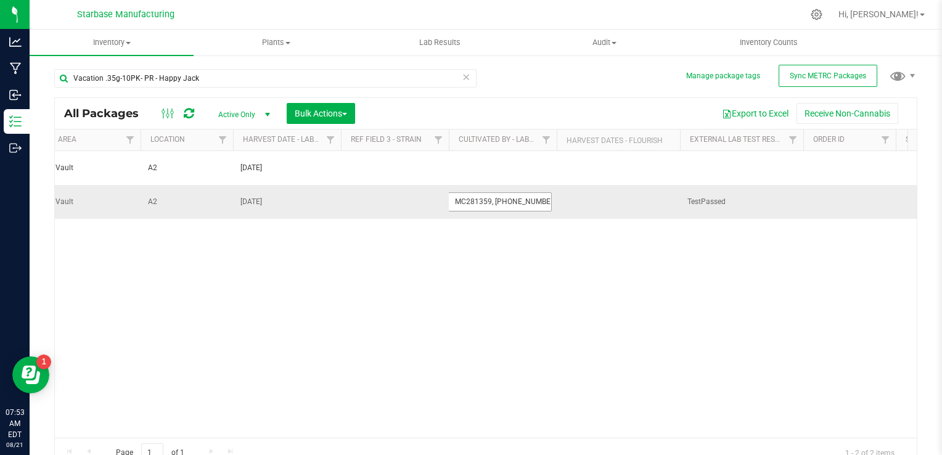
click at [508, 199] on input "MC281359, [PHONE_NUMBER], [EMAIL_ADDRESS][DOMAIN_NAME]" at bounding box center [500, 201] width 104 height 19
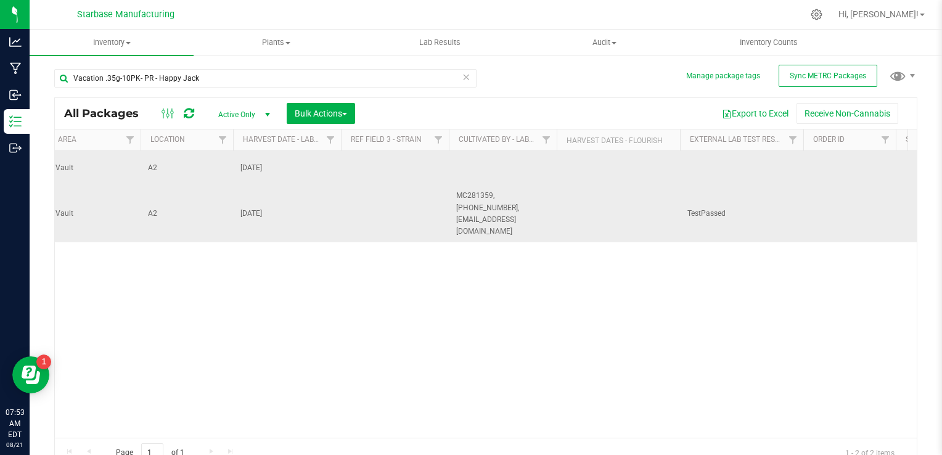
click at [482, 162] on td at bounding box center [503, 168] width 108 height 34
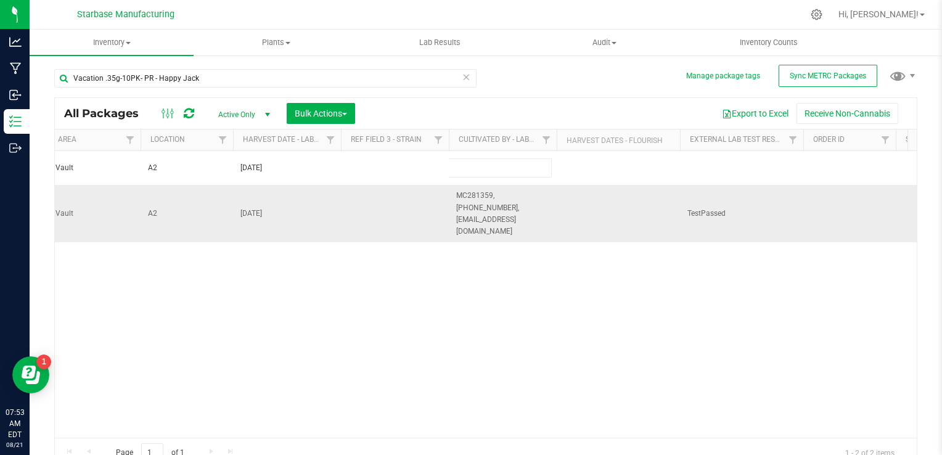
type input "MC281359, [PHONE_NUMBER], [EMAIL_ADDRESS][DOMAIN_NAME]"
click at [271, 381] on div "All Packages Active Only Active Only Lab Samples Locked All External Internal B…" at bounding box center [485, 282] width 863 height 371
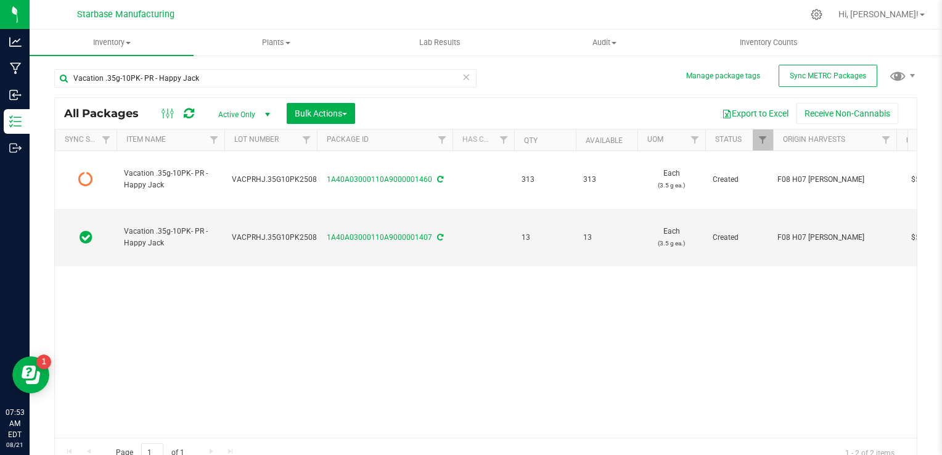
scroll to position [0, 0]
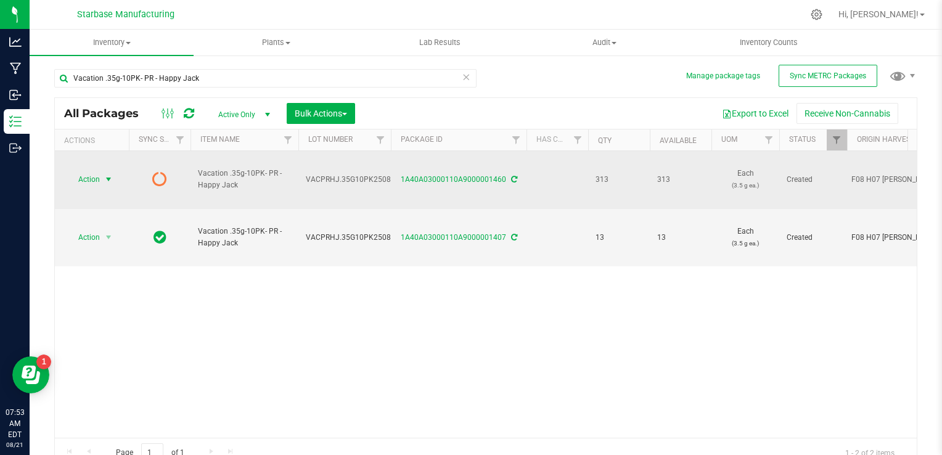
click at [105, 175] on span "select" at bounding box center [109, 180] width 10 height 10
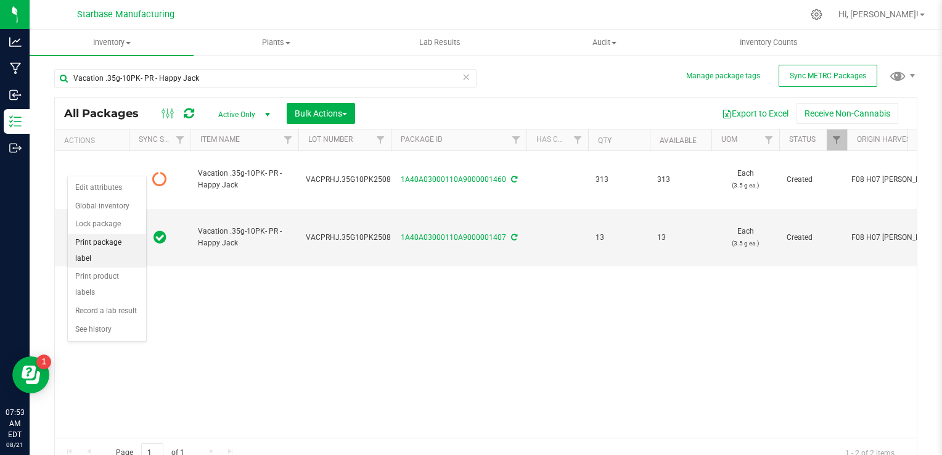
click at [113, 241] on li "Print package label" at bounding box center [107, 251] width 78 height 34
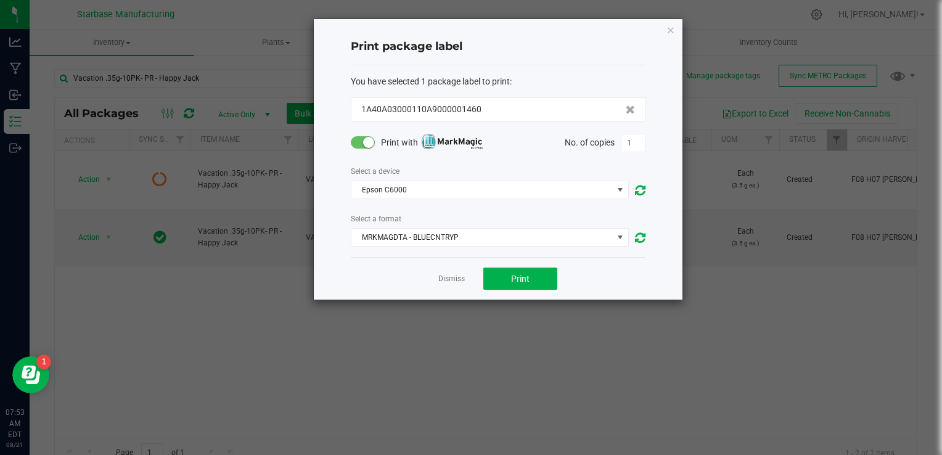
click at [368, 142] on small at bounding box center [368, 142] width 11 height 11
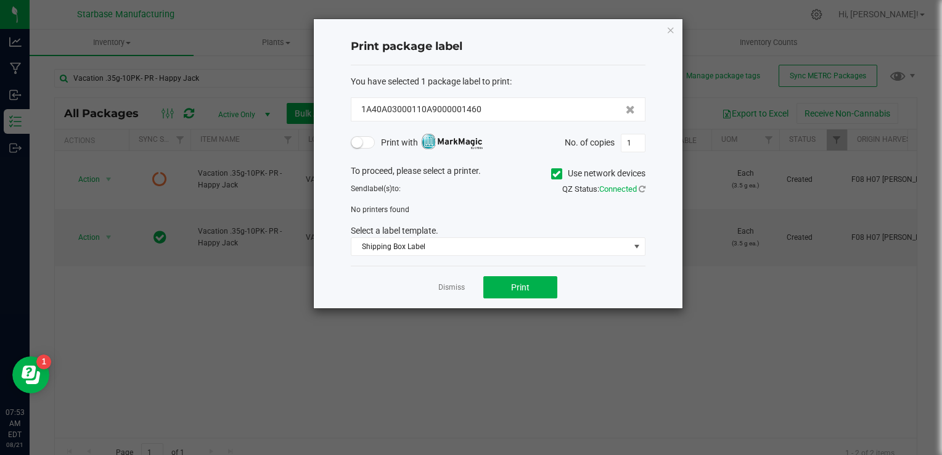
click at [558, 174] on icon at bounding box center [557, 174] width 8 height 0
click at [0, 0] on input "Use network devices" at bounding box center [0, 0] width 0 height 0
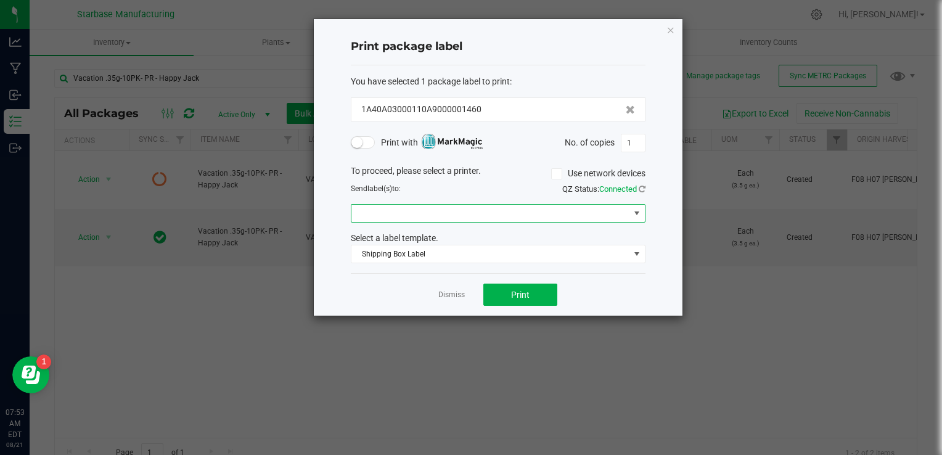
click at [456, 212] on span at bounding box center [491, 213] width 278 height 17
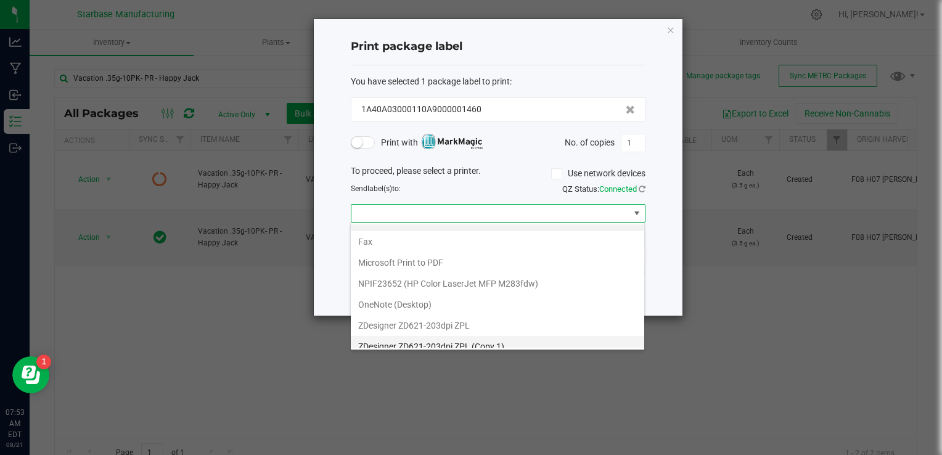
scroll to position [22, 0]
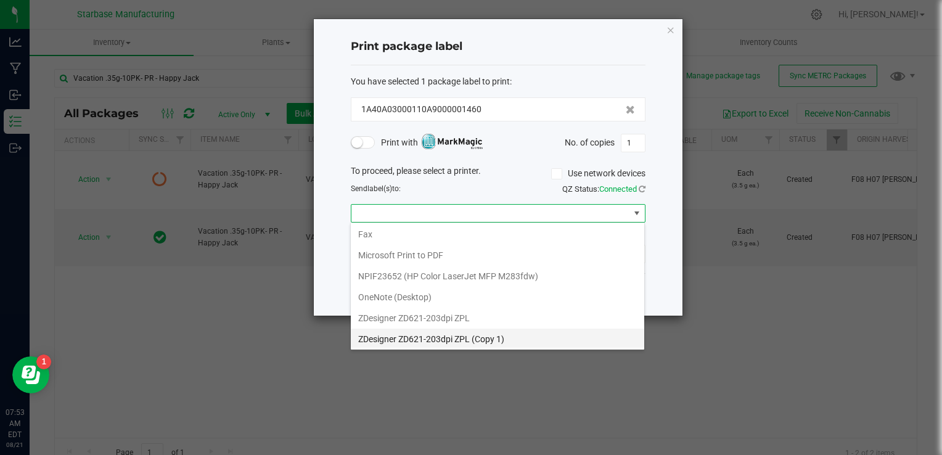
click at [437, 332] on 1\) "ZDesigner ZD621-203dpi ZPL (Copy 1)" at bounding box center [498, 339] width 294 height 21
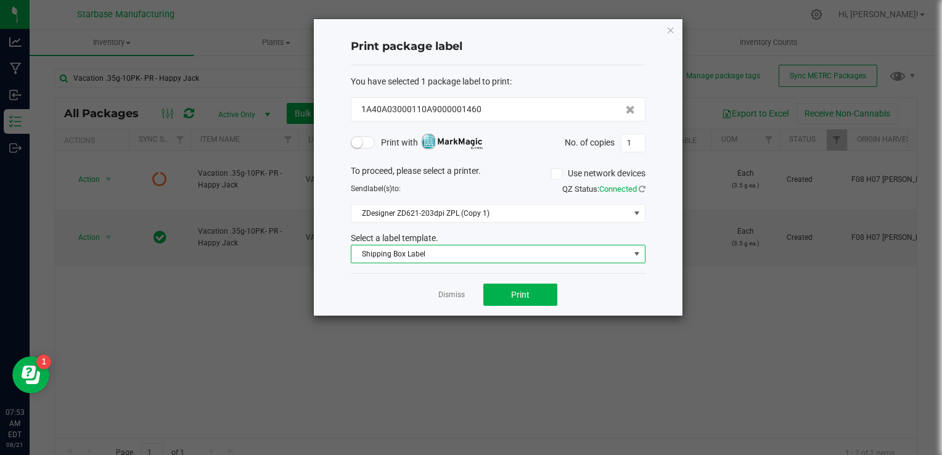
click at [416, 253] on span "Shipping Box Label" at bounding box center [491, 253] width 278 height 17
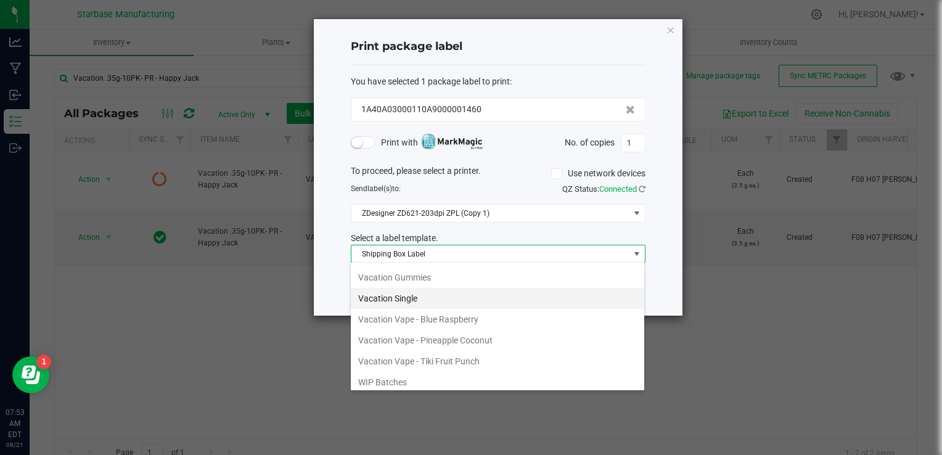
scroll to position [0, 0]
click at [423, 315] on li "Vacation 10 PK" at bounding box center [498, 318] width 294 height 21
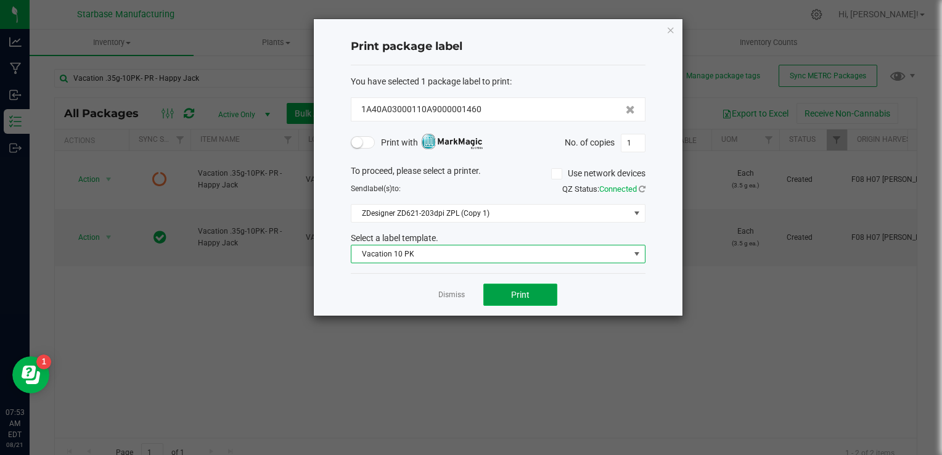
click at [535, 292] on button "Print" at bounding box center [521, 295] width 74 height 22
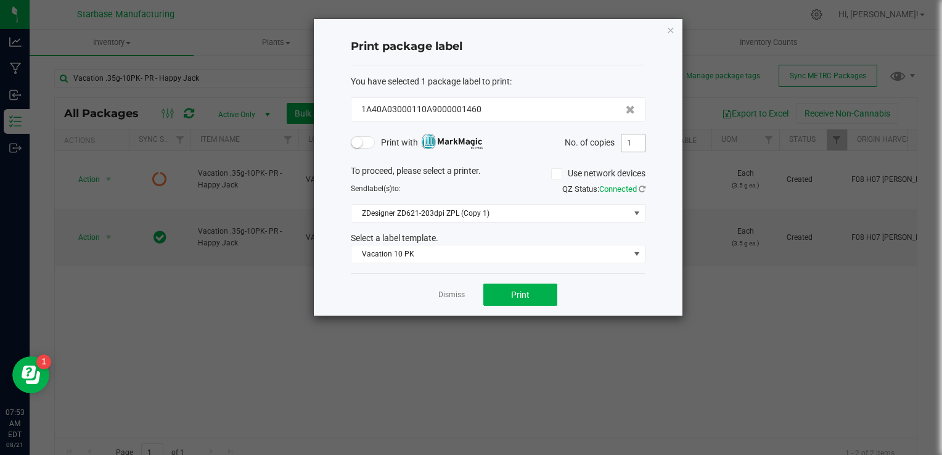
click at [634, 141] on input "1" at bounding box center [633, 142] width 23 height 17
type input "313"
click at [509, 309] on div "Dismiss Print" at bounding box center [498, 294] width 295 height 43
click at [512, 290] on span "Print" at bounding box center [520, 295] width 19 height 10
click at [448, 297] on link "Dismiss" at bounding box center [452, 295] width 27 height 10
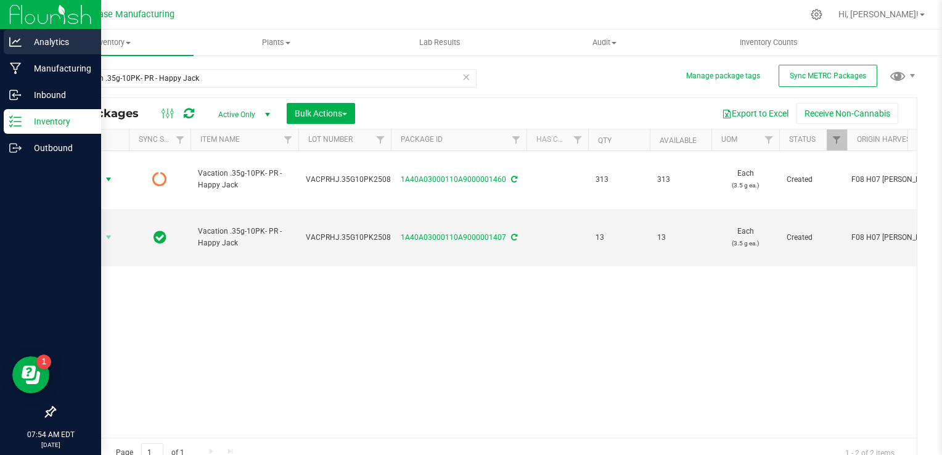
click at [42, 41] on p "Analytics" at bounding box center [59, 42] width 74 height 15
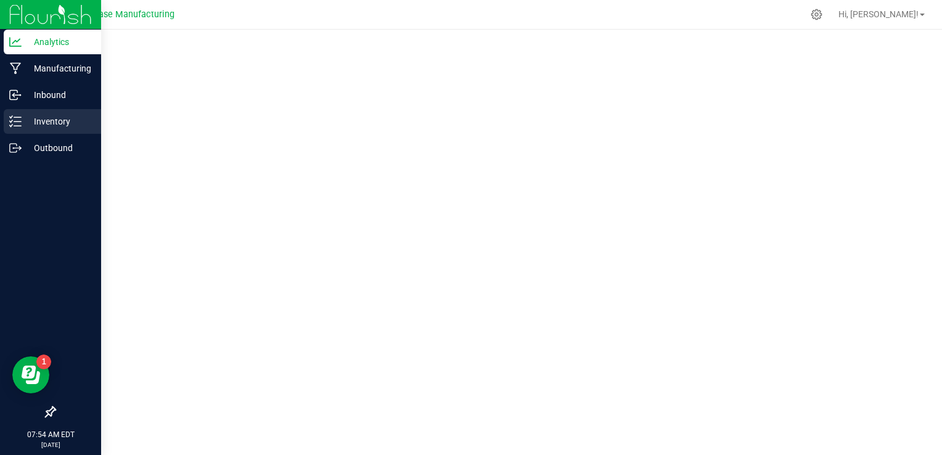
click at [27, 123] on p "Inventory" at bounding box center [59, 121] width 74 height 15
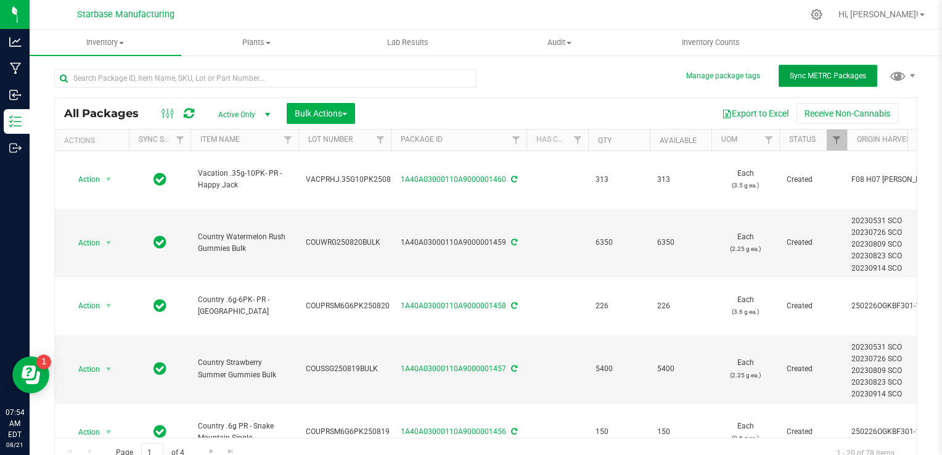
click at [804, 81] on button "Sync METRC Packages" at bounding box center [828, 76] width 99 height 22
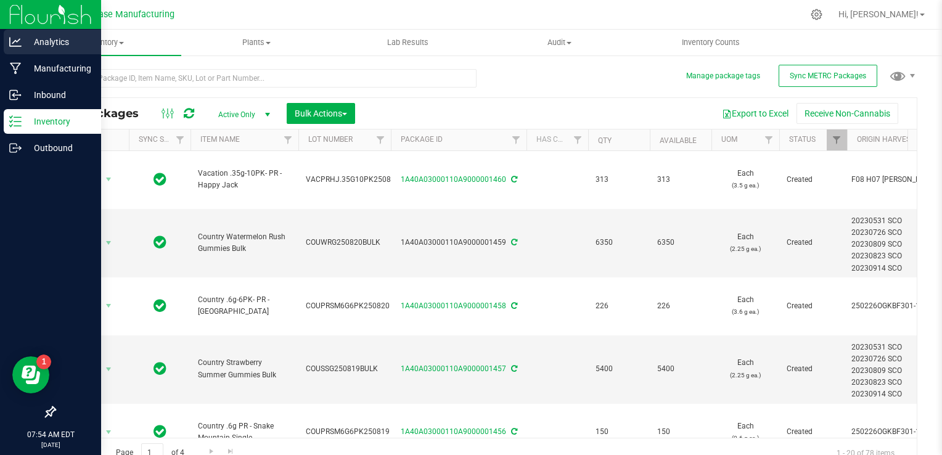
click at [20, 40] on icon at bounding box center [15, 42] width 12 height 12
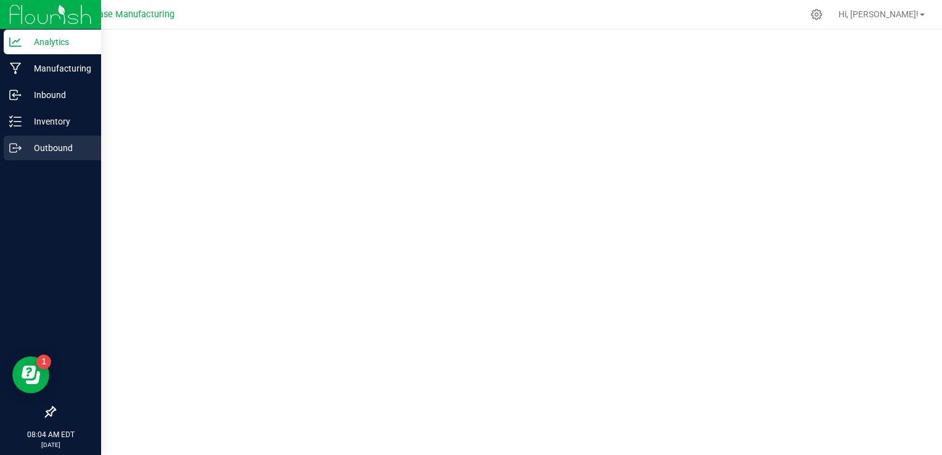
click at [49, 142] on p "Outbound" at bounding box center [59, 148] width 74 height 15
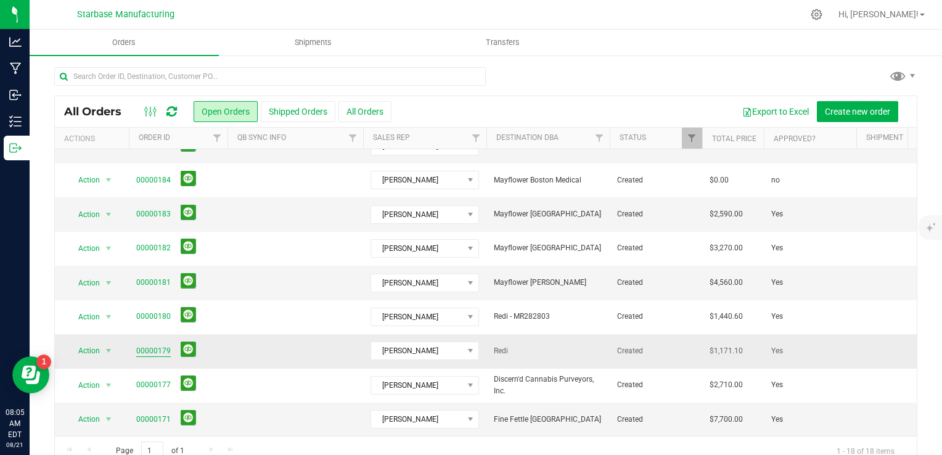
click at [146, 345] on link "00000179" at bounding box center [153, 351] width 35 height 12
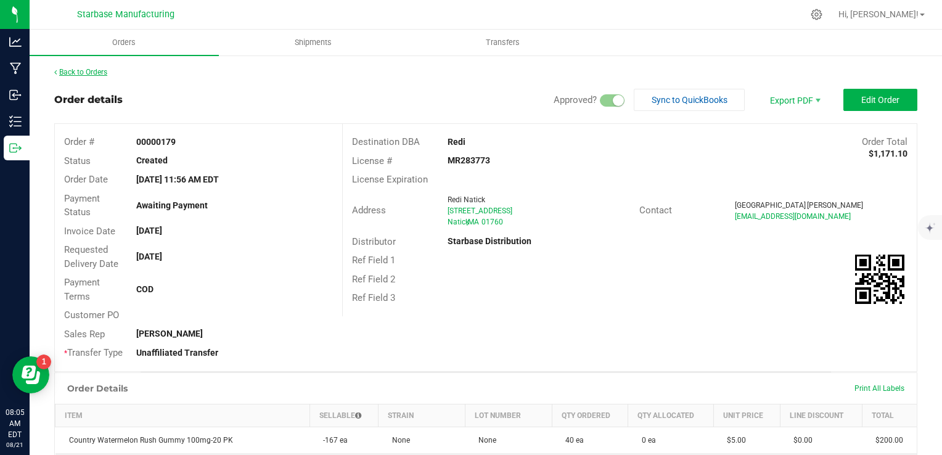
click at [86, 74] on link "Back to Orders" at bounding box center [80, 72] width 53 height 9
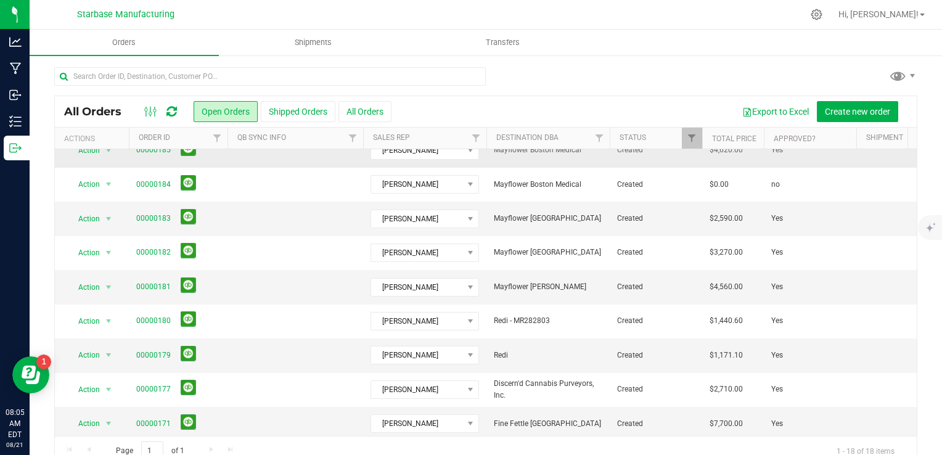
scroll to position [335, 0]
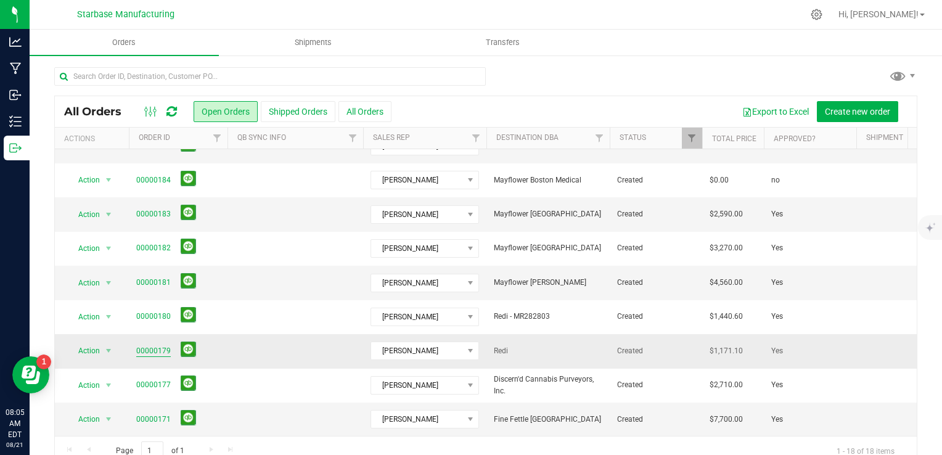
click at [154, 345] on link "00000179" at bounding box center [153, 351] width 35 height 12
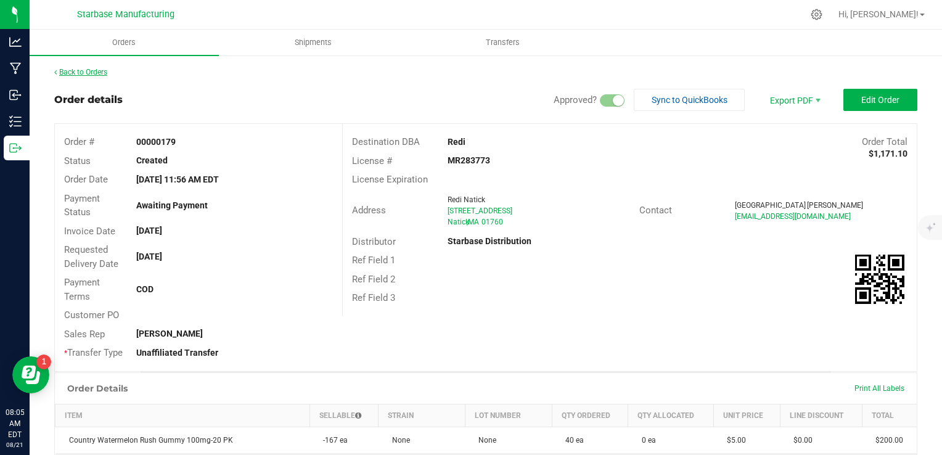
click at [79, 69] on link "Back to Orders" at bounding box center [80, 72] width 53 height 9
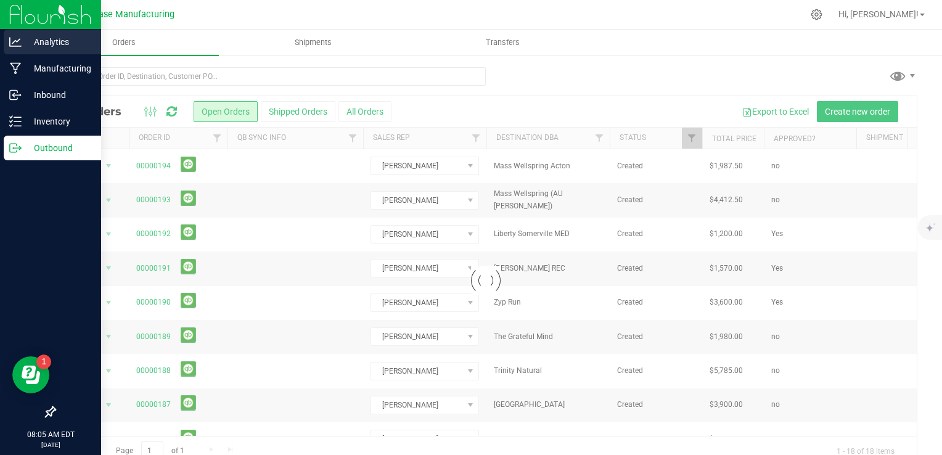
click at [20, 45] on icon at bounding box center [15, 42] width 12 height 12
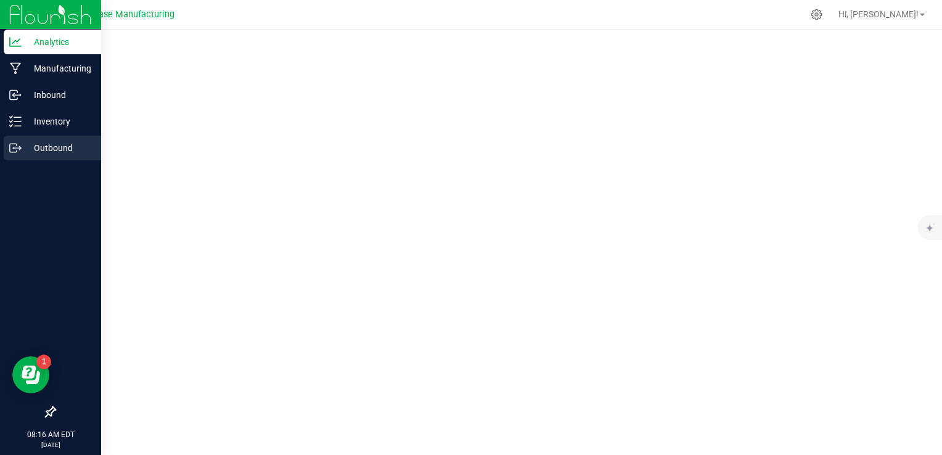
click at [22, 147] on p "Outbound" at bounding box center [59, 148] width 74 height 15
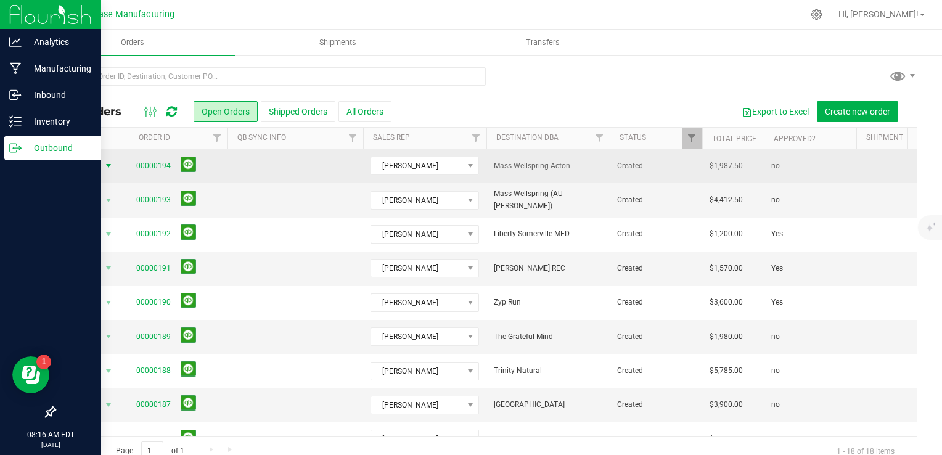
click at [109, 170] on span "select" at bounding box center [109, 166] width 10 height 10
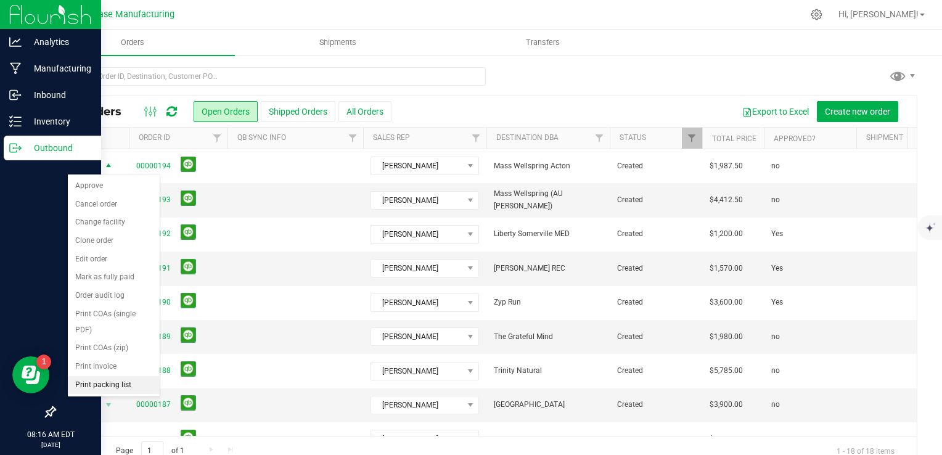
click at [124, 384] on li "Print packing list" at bounding box center [114, 385] width 92 height 19
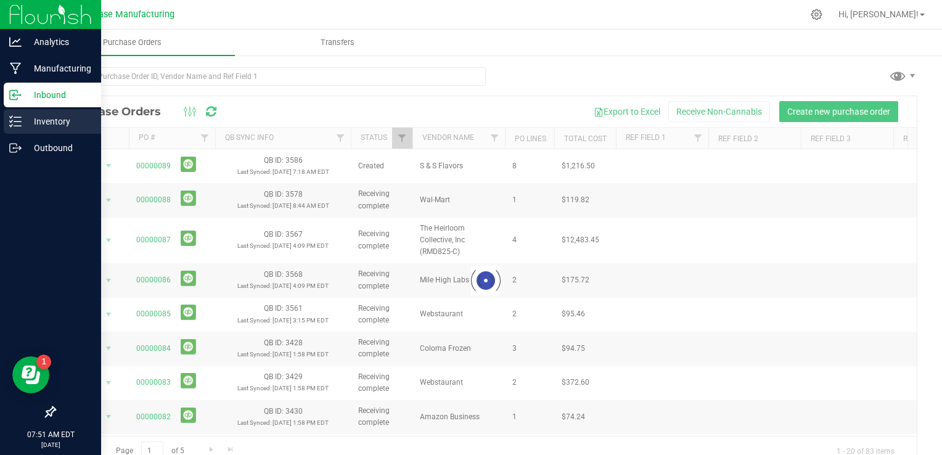
click at [18, 124] on icon at bounding box center [15, 121] width 12 height 12
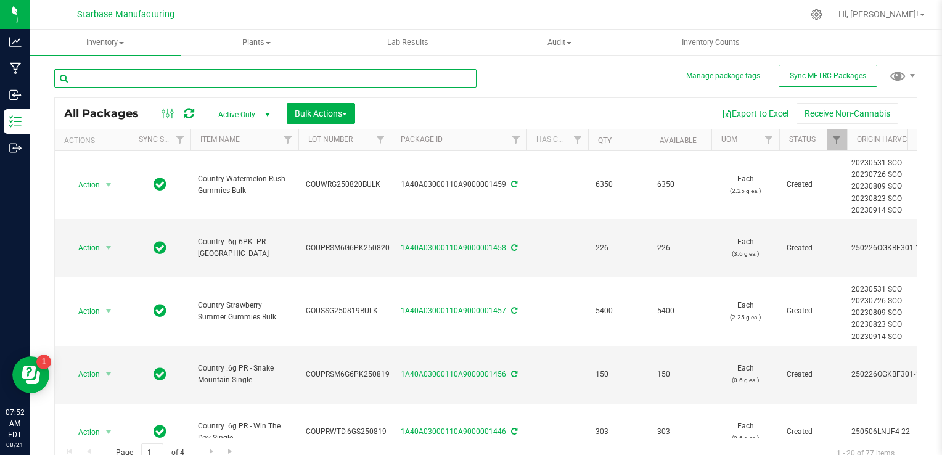
click at [102, 77] on input "text" at bounding box center [265, 78] width 422 height 19
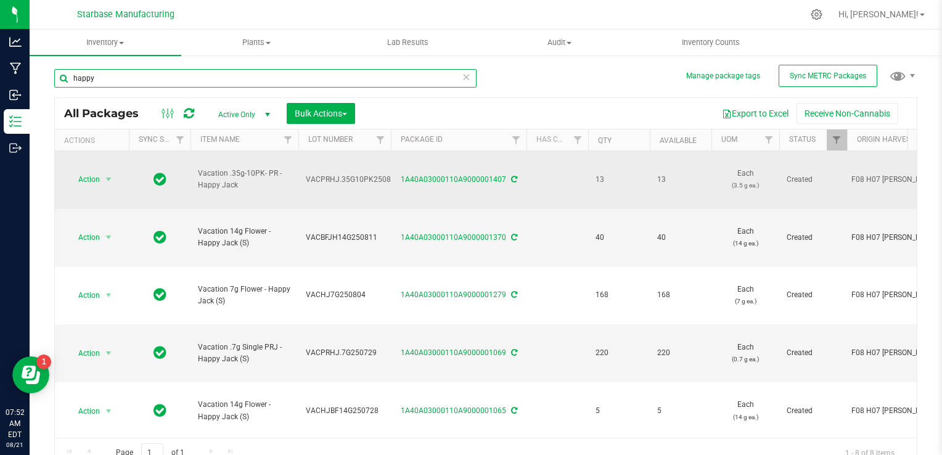
type input "happy"
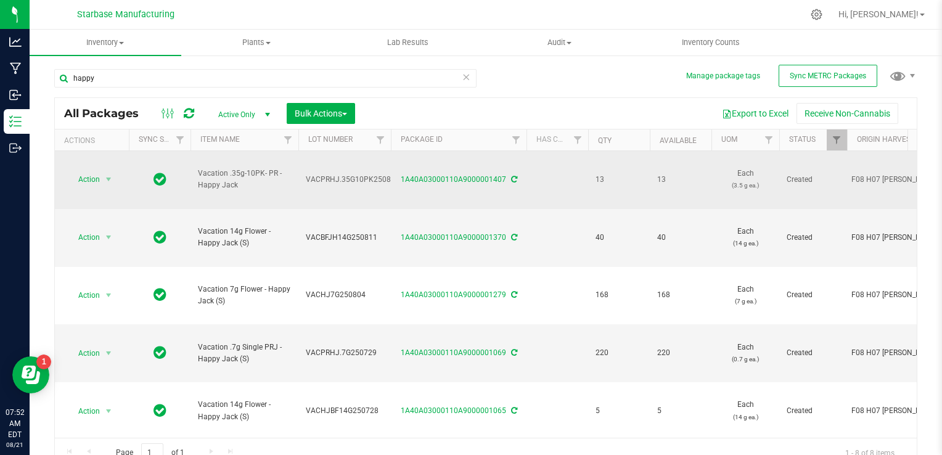
click at [338, 174] on span "VACPRHJ.35G10PK250814" at bounding box center [353, 180] width 94 height 12
click at [338, 170] on input "VACPRHJ.35G10PK250814" at bounding box center [342, 179] width 88 height 19
